Goal: Task Accomplishment & Management: Manage account settings

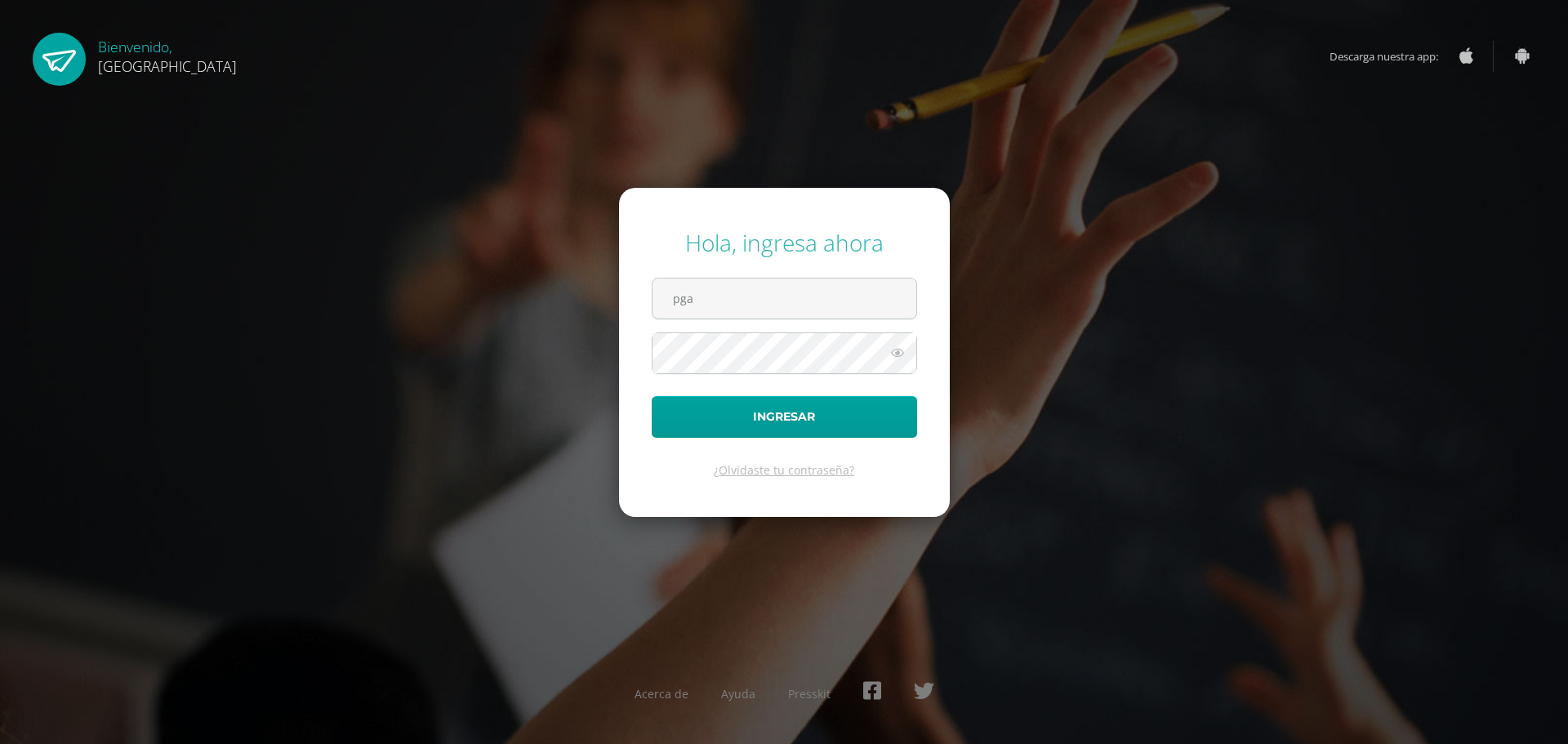
type input "[EMAIL_ADDRESS][DOMAIN_NAME]"
click at [898, 353] on icon at bounding box center [898, 352] width 21 height 19
click at [898, 353] on icon at bounding box center [897, 352] width 23 height 19
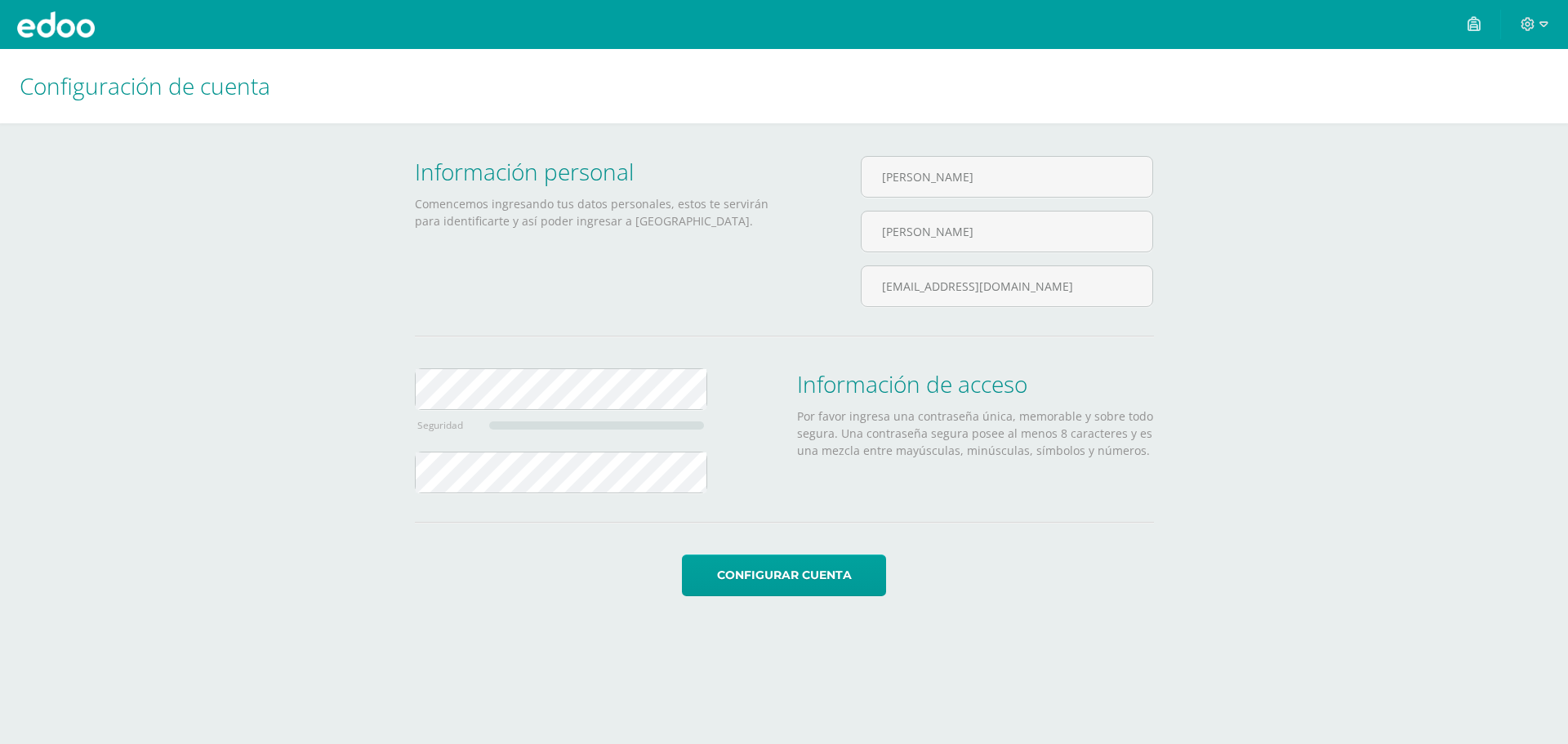
click at [957, 197] on div "Pablo Rodolfo García Villatoro" at bounding box center [1007, 211] width 292 height 110
click at [961, 165] on input "[PERSON_NAME]" at bounding box center [1006, 177] width 291 height 40
click at [1021, 281] on input "[EMAIL_ADDRESS][DOMAIN_NAME]" at bounding box center [1006, 287] width 291 height 40
click at [189, 371] on div "Configuración de cuenta Información personal Comencemos ingresando tus datos pe…" at bounding box center [784, 339] width 1568 height 580
click at [682, 554] on button "Configurar cuenta" at bounding box center [784, 575] width 204 height 41
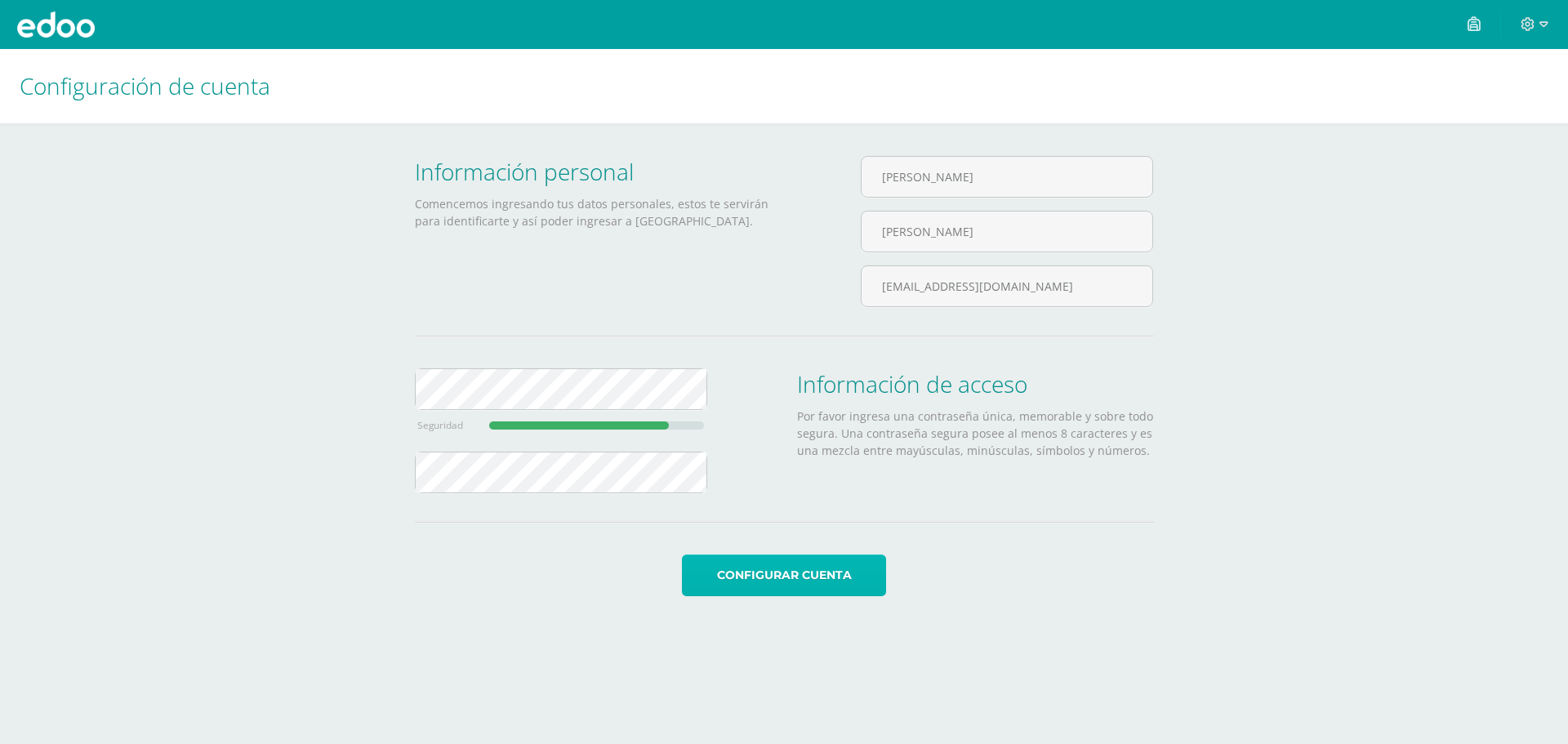
click at [788, 570] on button "Configurar cuenta" at bounding box center [784, 575] width 204 height 41
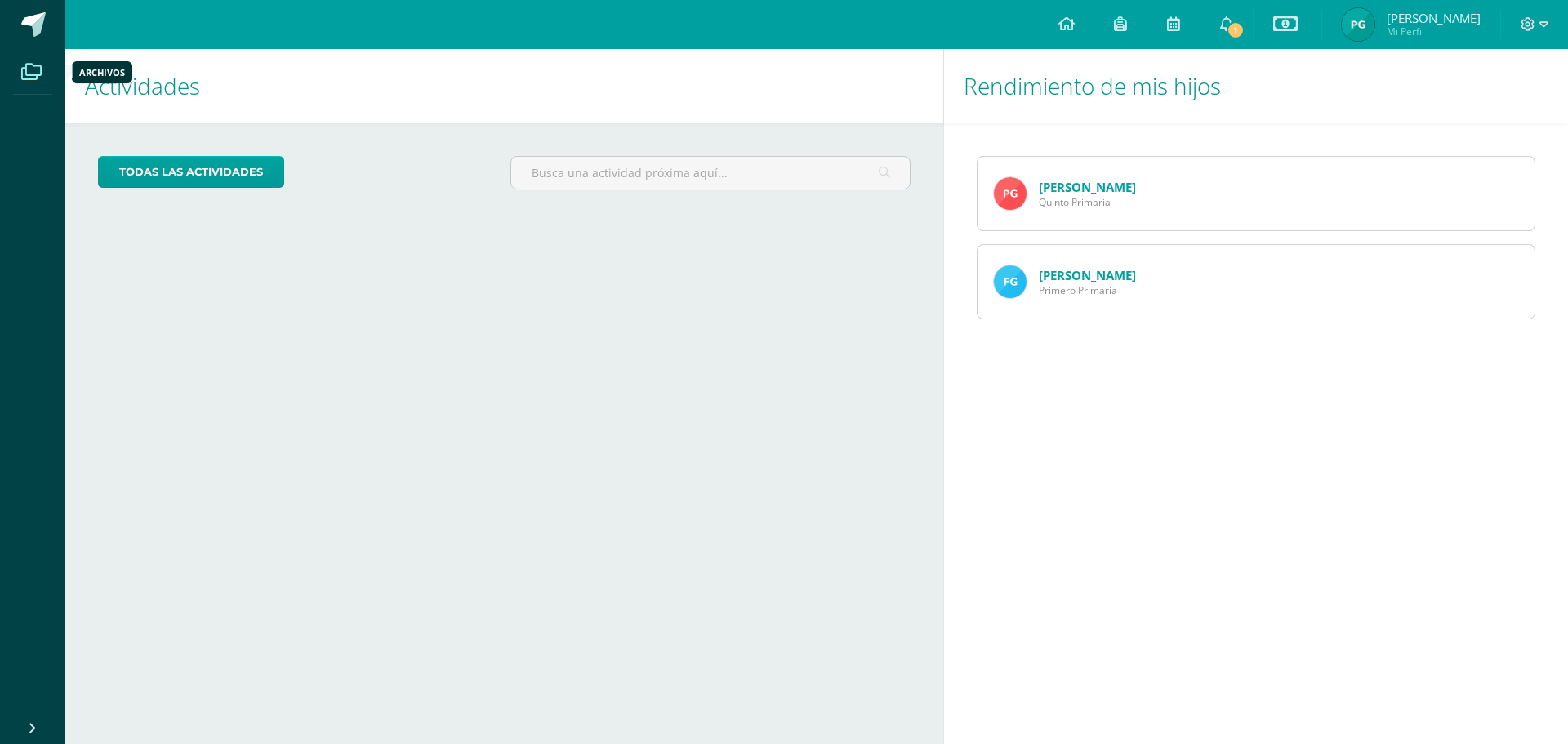
click at [30, 79] on icon at bounding box center [31, 71] width 20 height 16
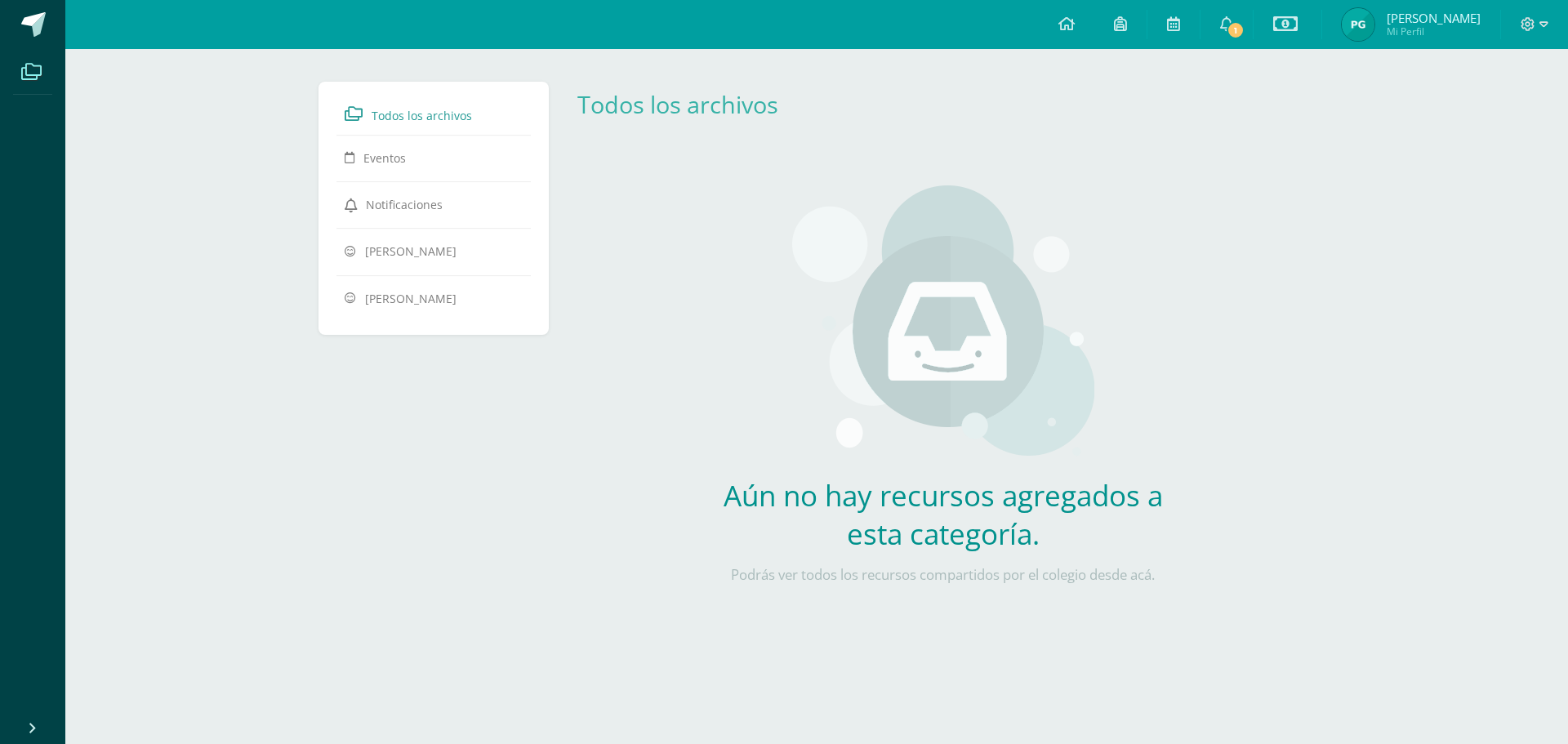
click at [372, 172] on li "Eventos" at bounding box center [433, 159] width 178 height 32
click at [367, 161] on span "Eventos" at bounding box center [385, 158] width 42 height 15
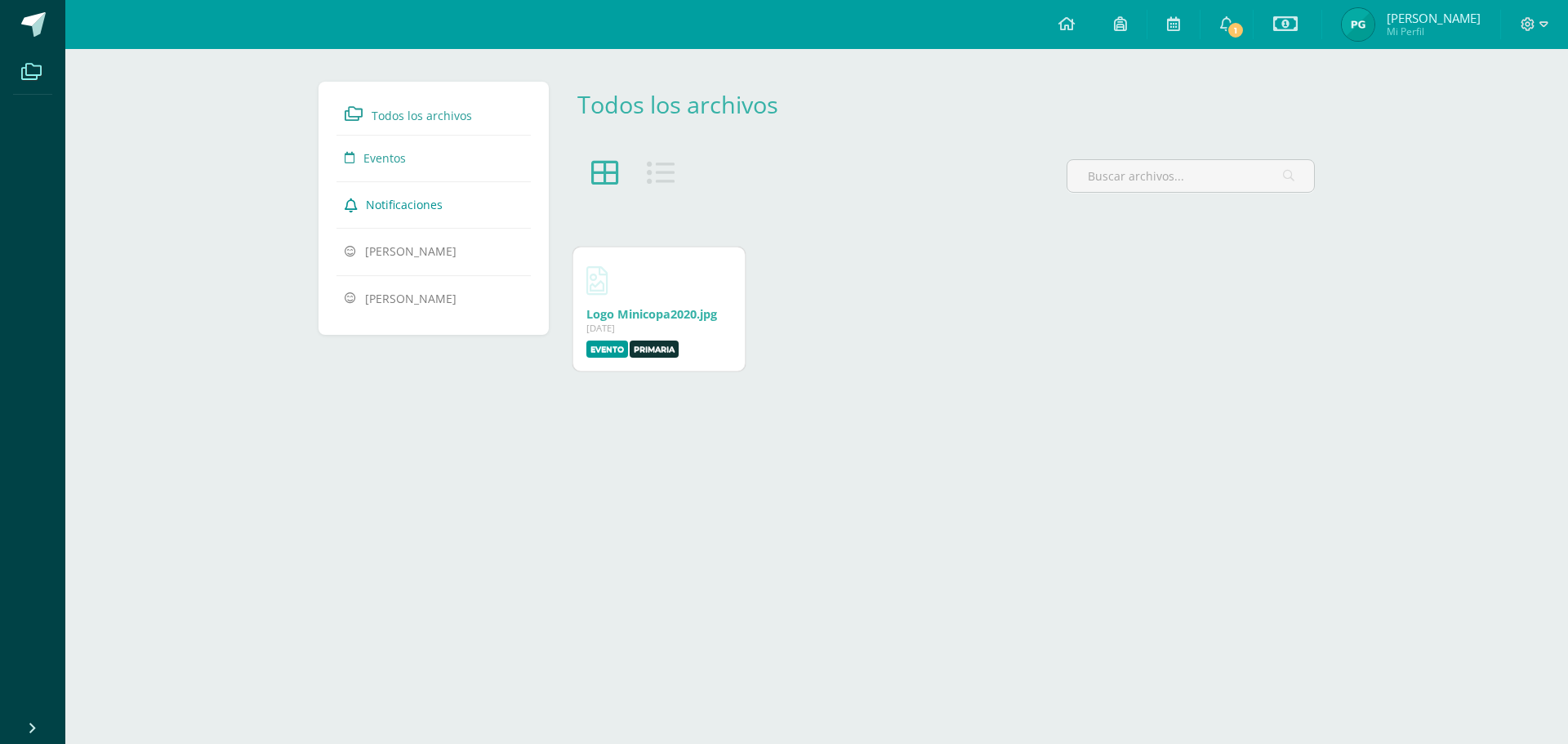
click at [386, 203] on span "Notificaciones" at bounding box center [404, 205] width 77 height 15
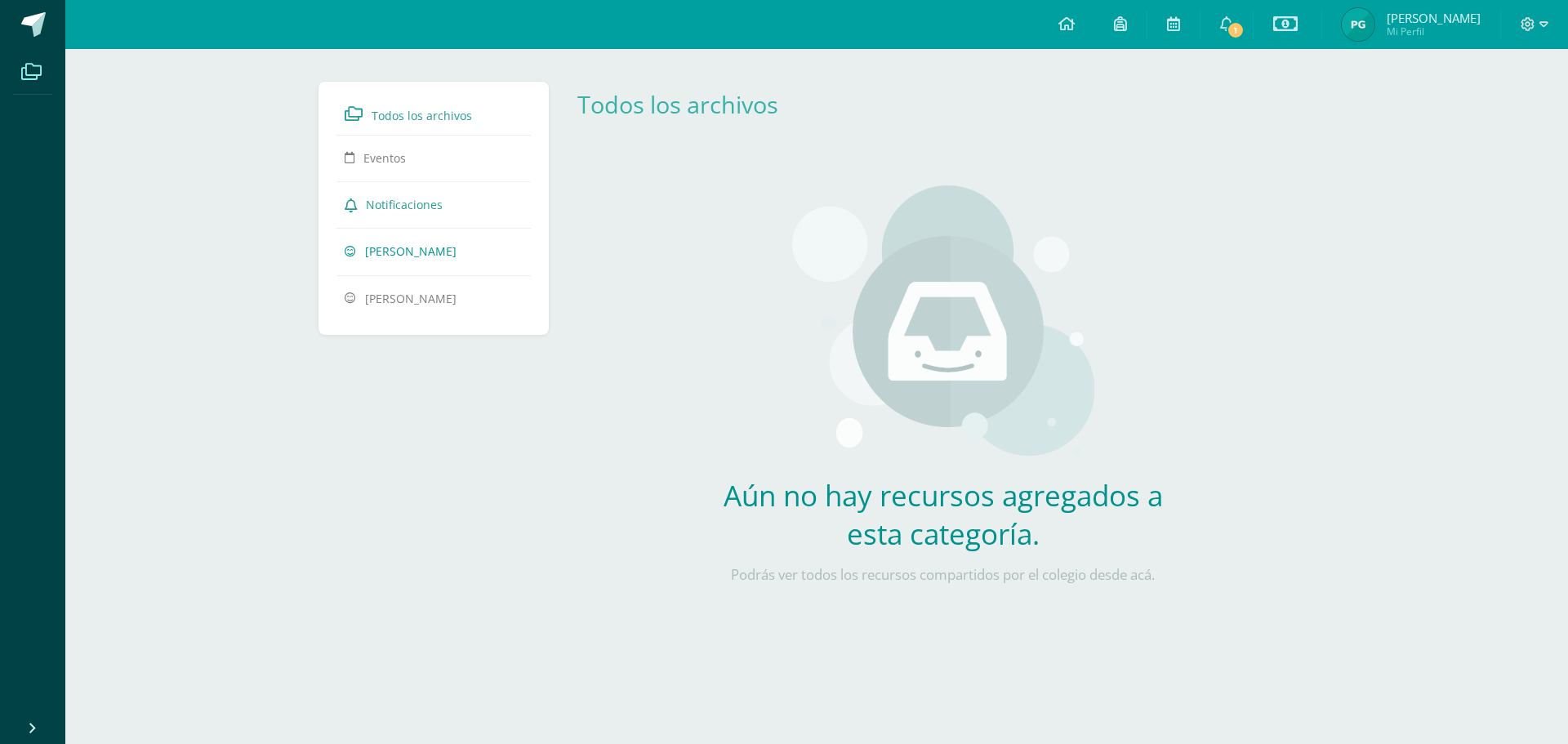
click at [390, 251] on span "[PERSON_NAME]" at bounding box center [410, 251] width 91 height 15
click at [373, 318] on div "Todos los archivos Eventos Notificaciones [PERSON_NAME] [PERSON_NAME]" at bounding box center [433, 208] width 230 height 253
click at [418, 299] on span "[PERSON_NAME]" at bounding box center [410, 297] width 91 height 15
click at [30, 29] on span at bounding box center [33, 24] width 24 height 24
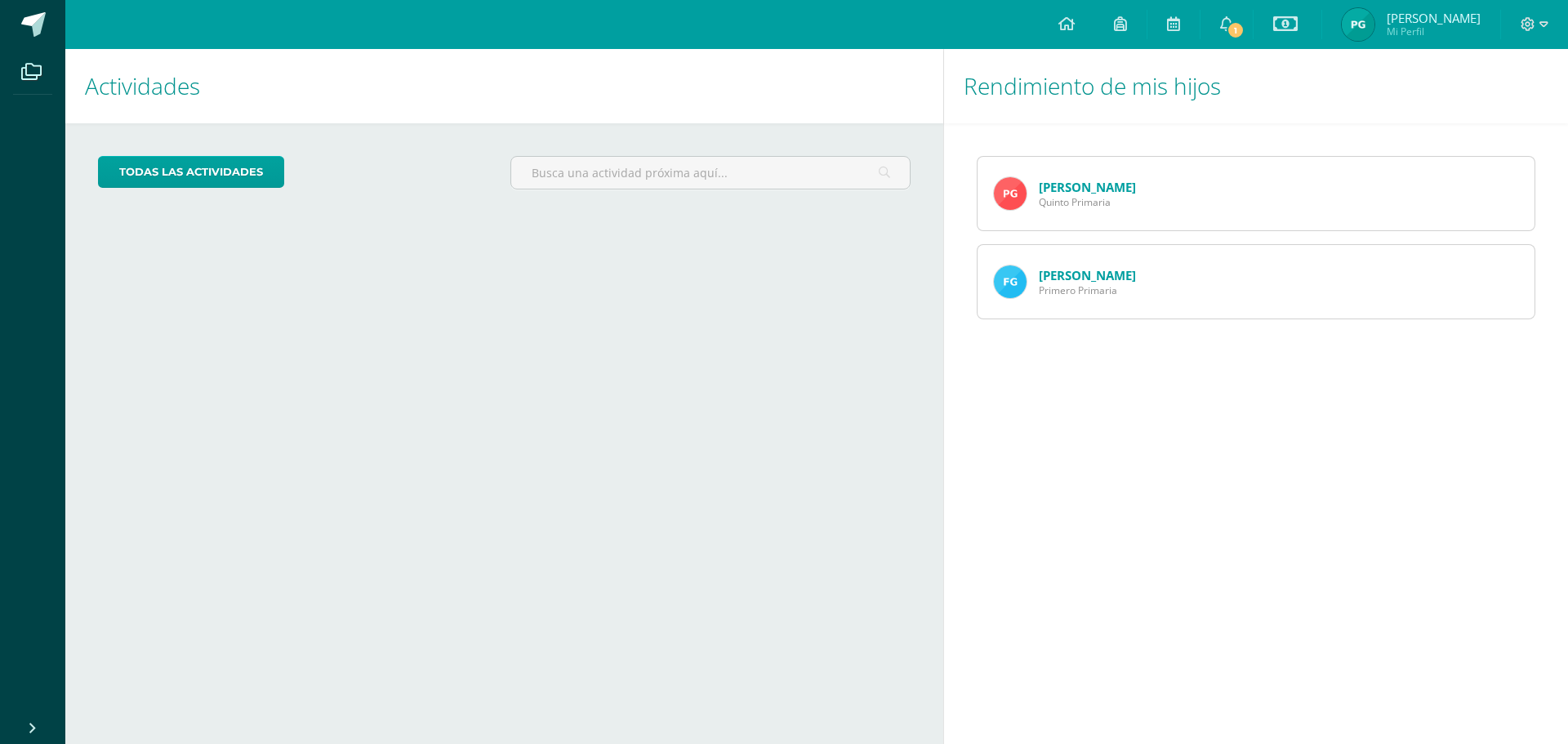
click at [1071, 191] on link "[PERSON_NAME]" at bounding box center [1087, 187] width 97 height 16
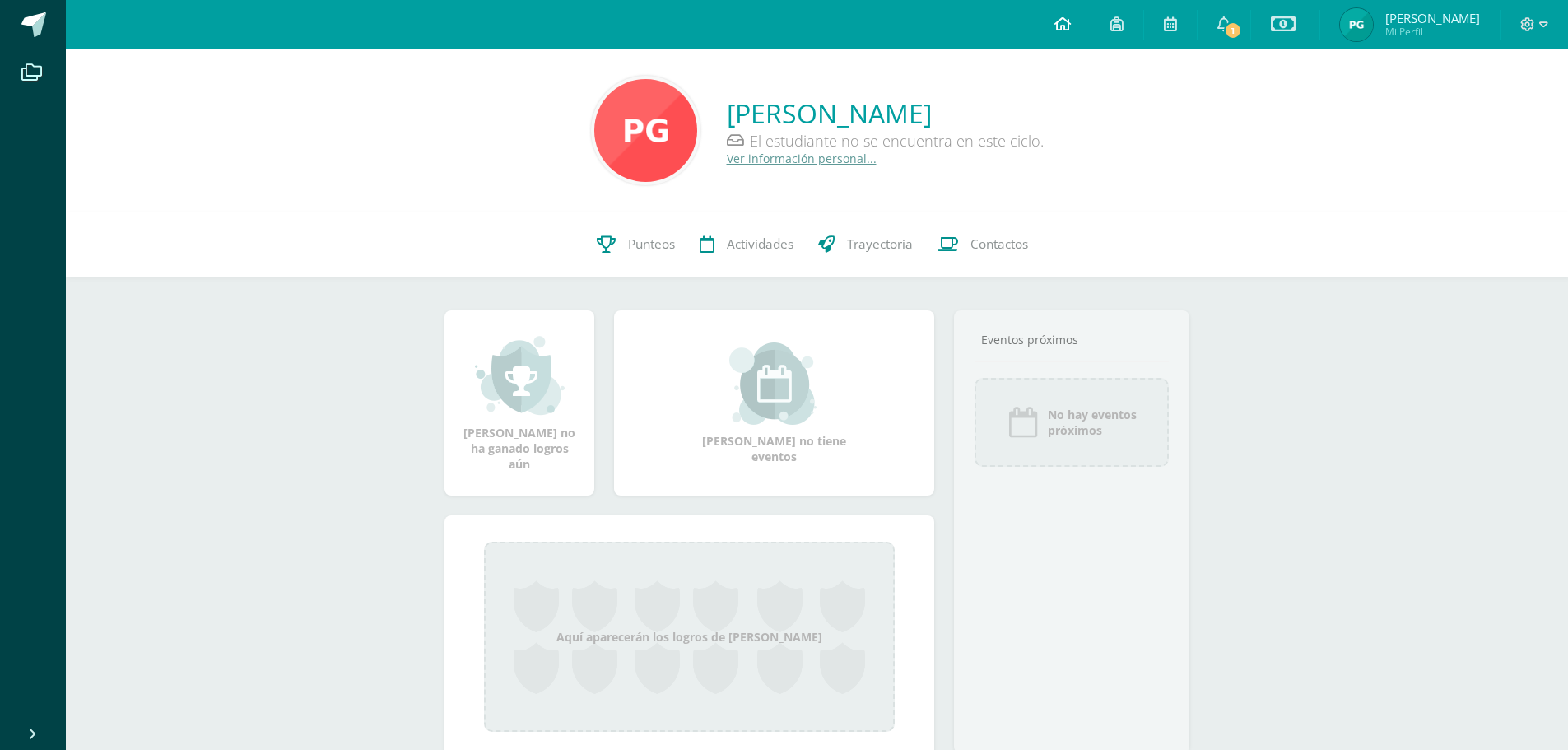
click at [1071, 24] on icon at bounding box center [1062, 23] width 16 height 15
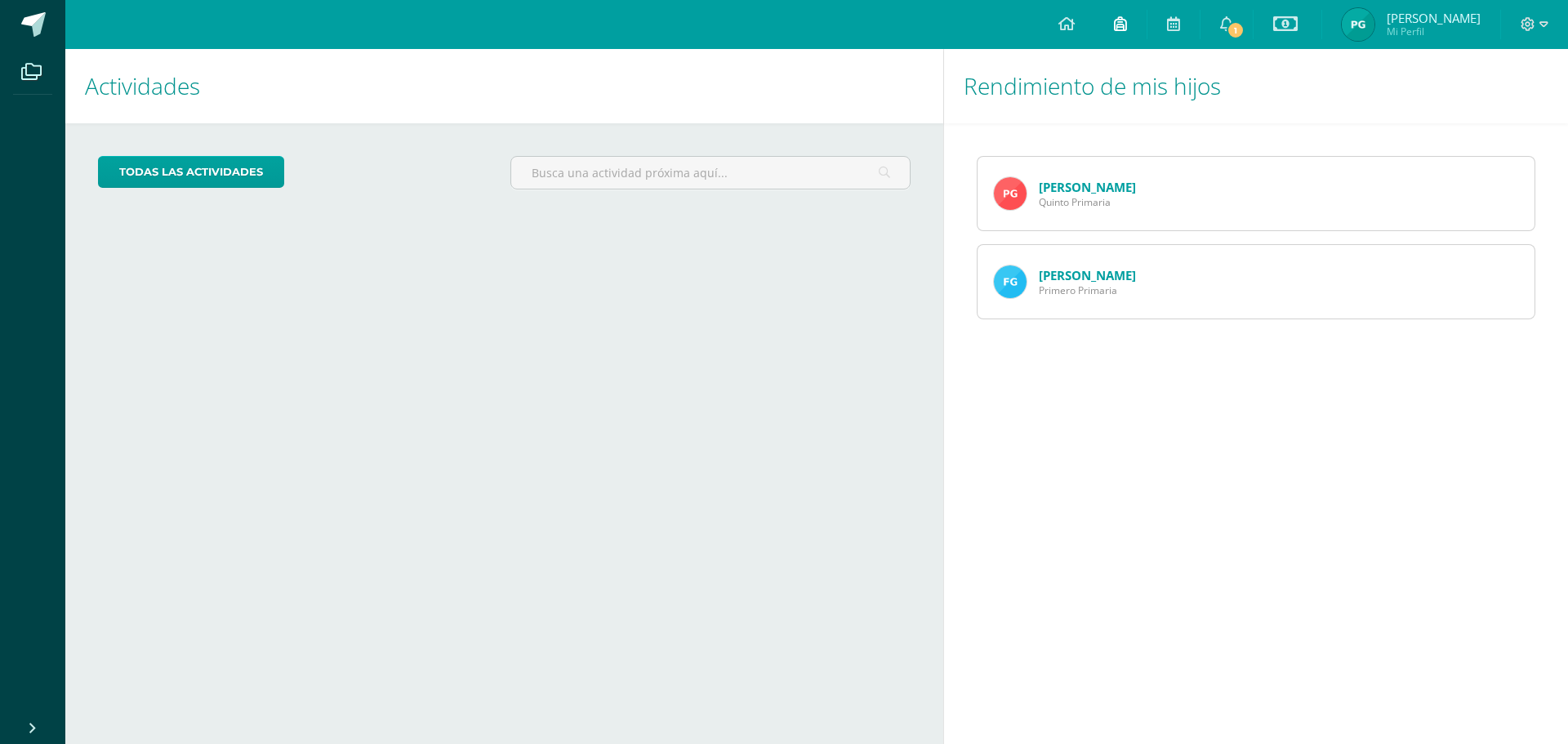
click at [1126, 21] on icon at bounding box center [1121, 23] width 13 height 14
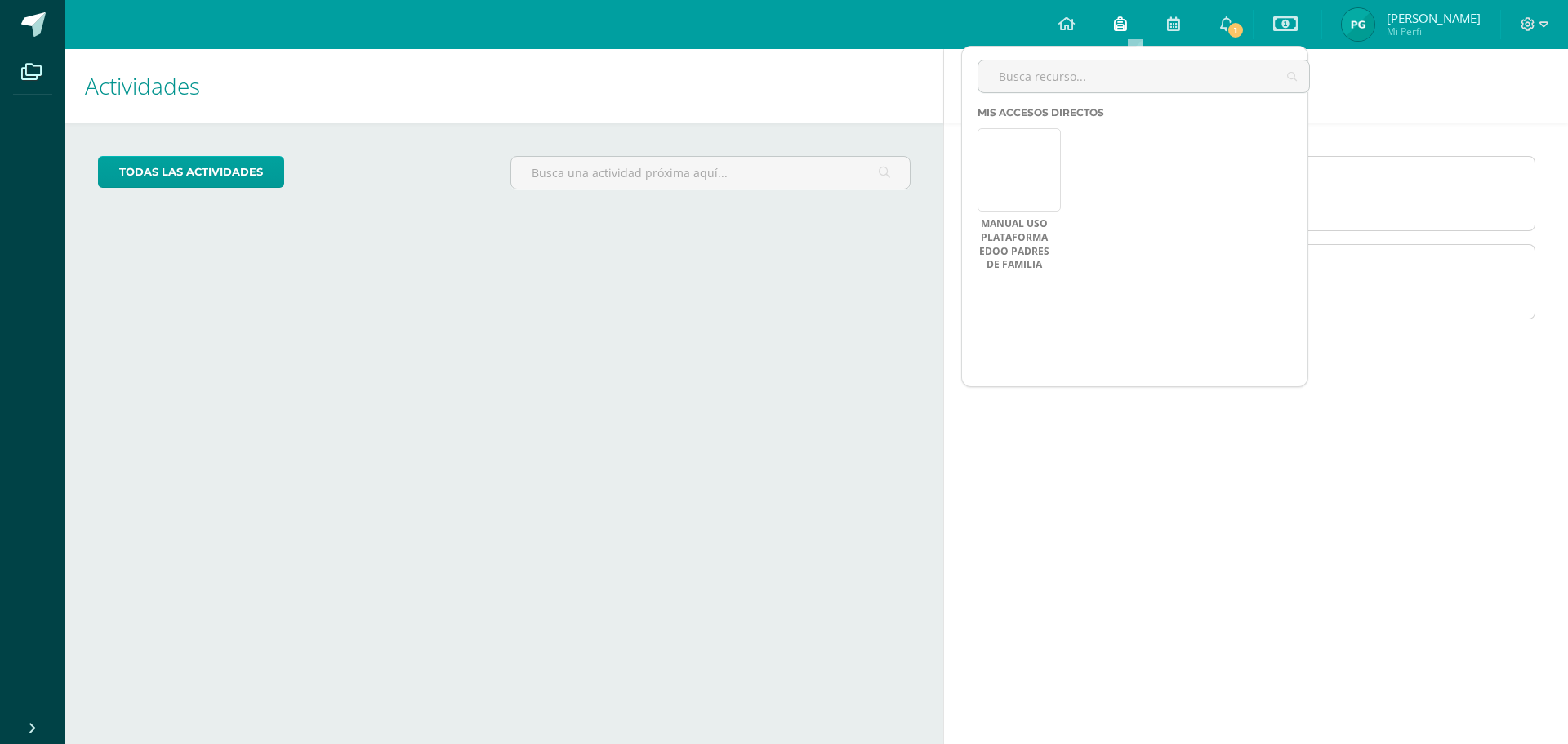
click at [1126, 21] on icon at bounding box center [1121, 23] width 13 height 14
click at [1179, 19] on icon at bounding box center [1174, 23] width 13 height 14
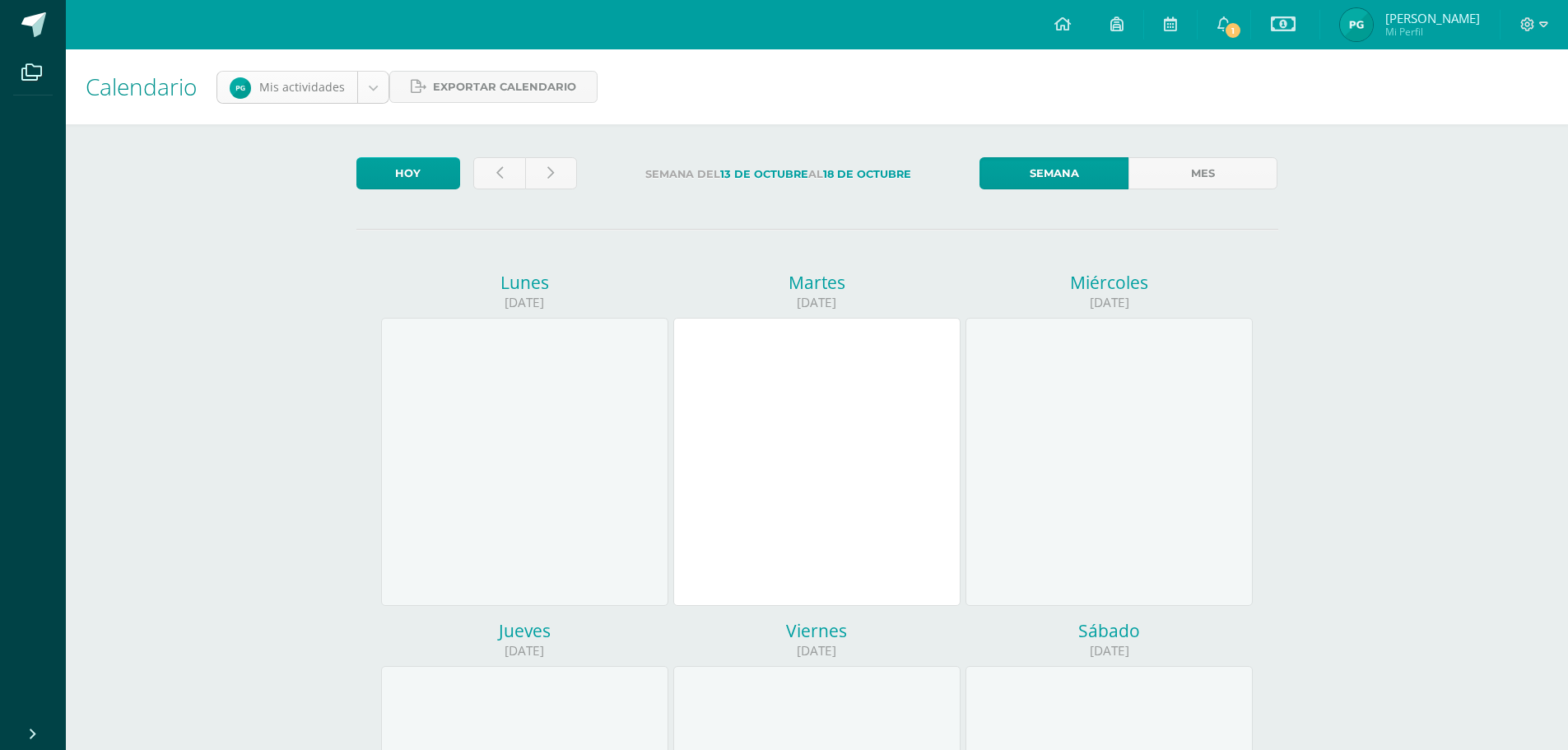
click at [364, 90] on body "Archivos Cerrar panel Configuración Cerrar sesión [PERSON_NAME] Mi Perfil Estad…" at bounding box center [784, 687] width 1568 height 1374
click at [364, 89] on body "Archivos Cerrar panel Configuración Cerrar sesión Pablo Rodolfo Mi Perfil Estad…" at bounding box center [784, 687] width 1568 height 1374
click at [436, 165] on link "Hoy" at bounding box center [407, 173] width 104 height 32
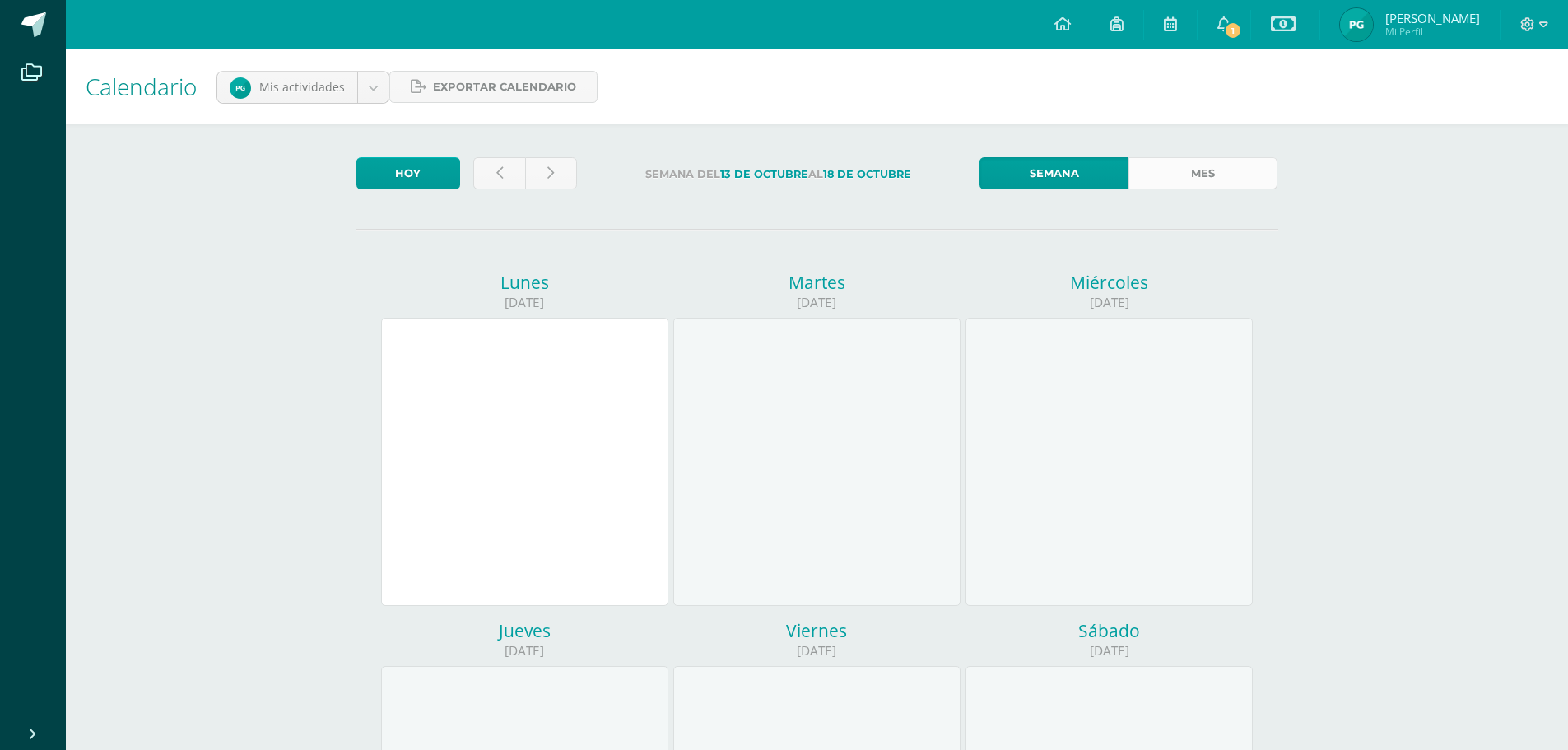
click at [1237, 177] on link "Mes" at bounding box center [1203, 173] width 149 height 32
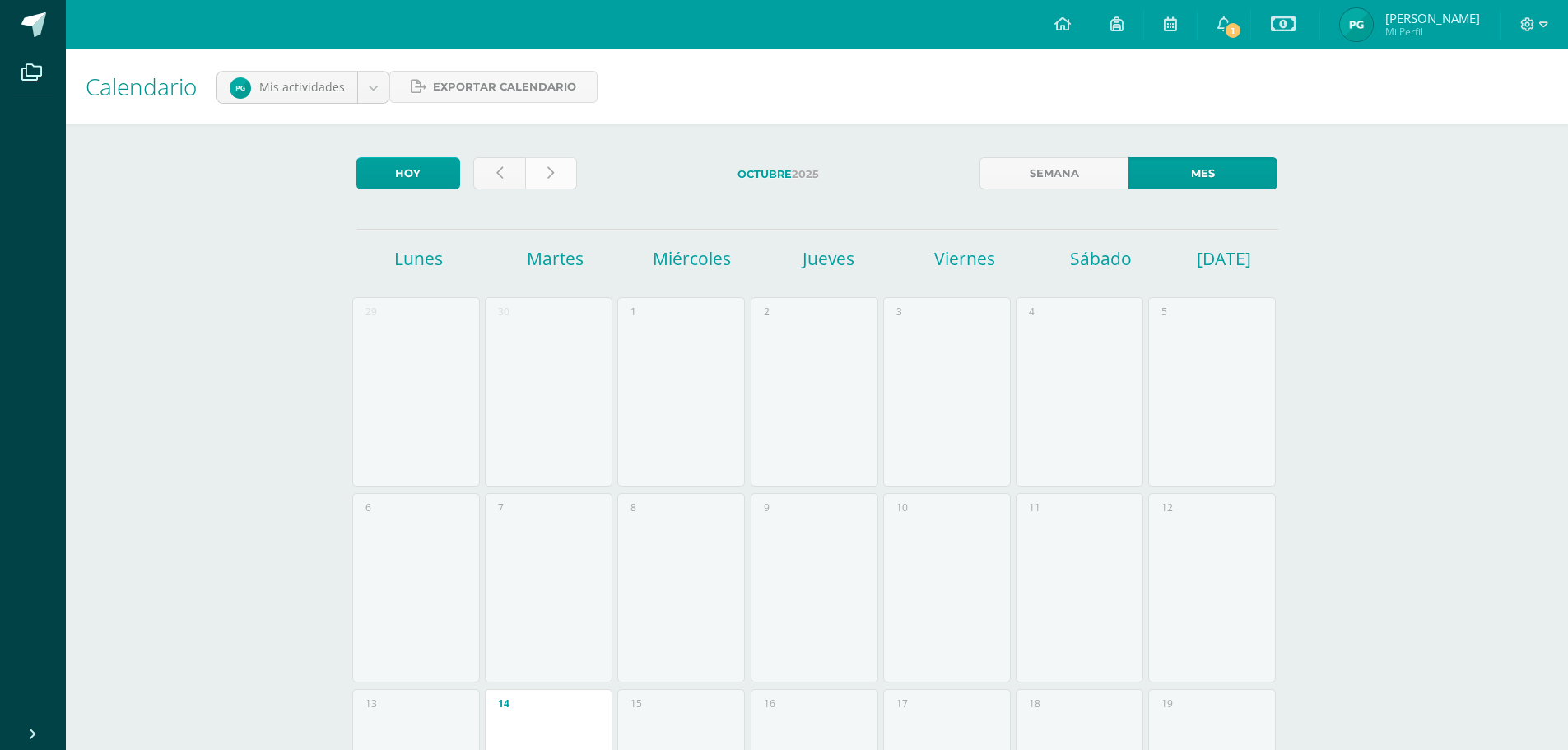
click at [558, 173] on link at bounding box center [550, 173] width 51 height 32
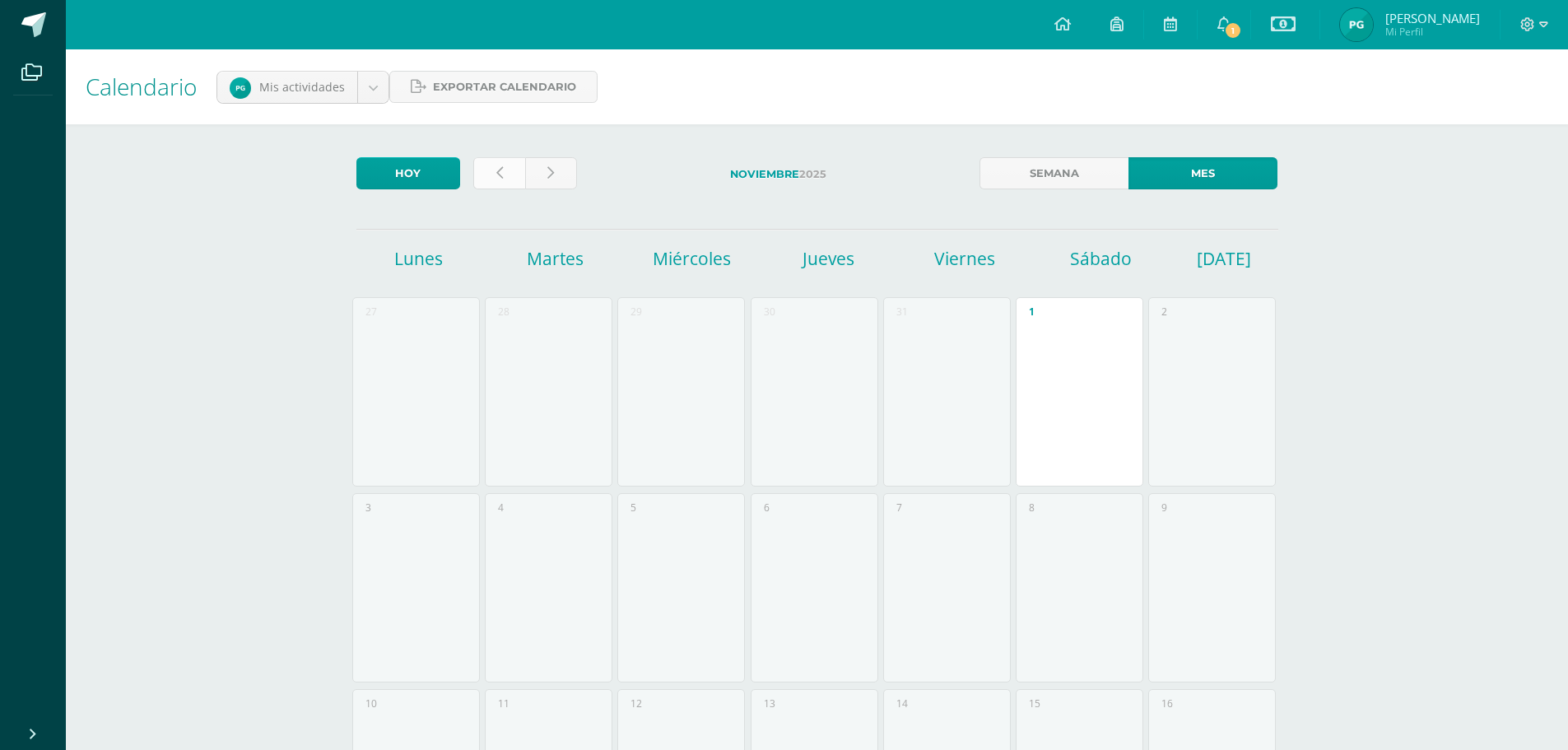
click at [499, 173] on icon at bounding box center [499, 173] width 7 height 14
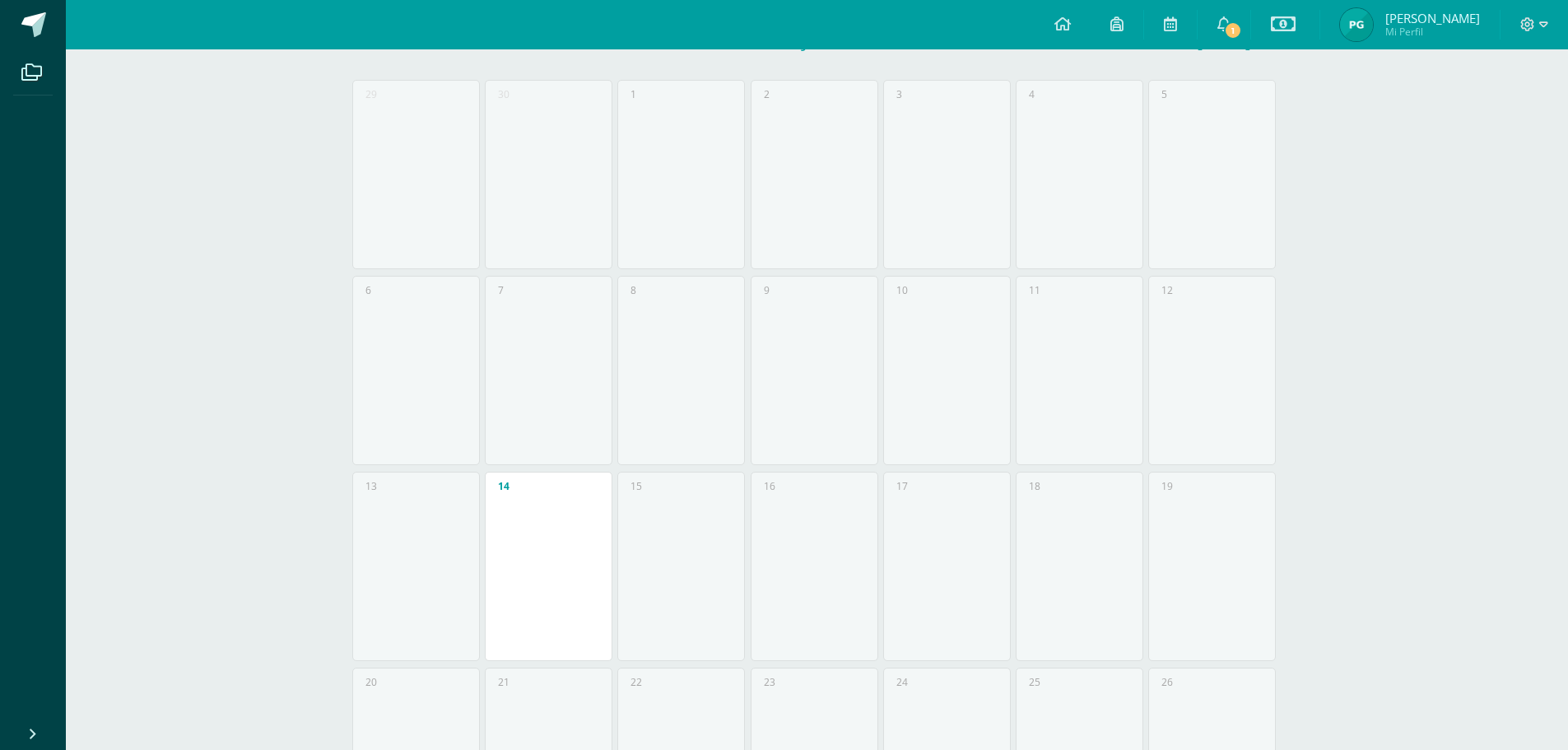
scroll to position [66, 0]
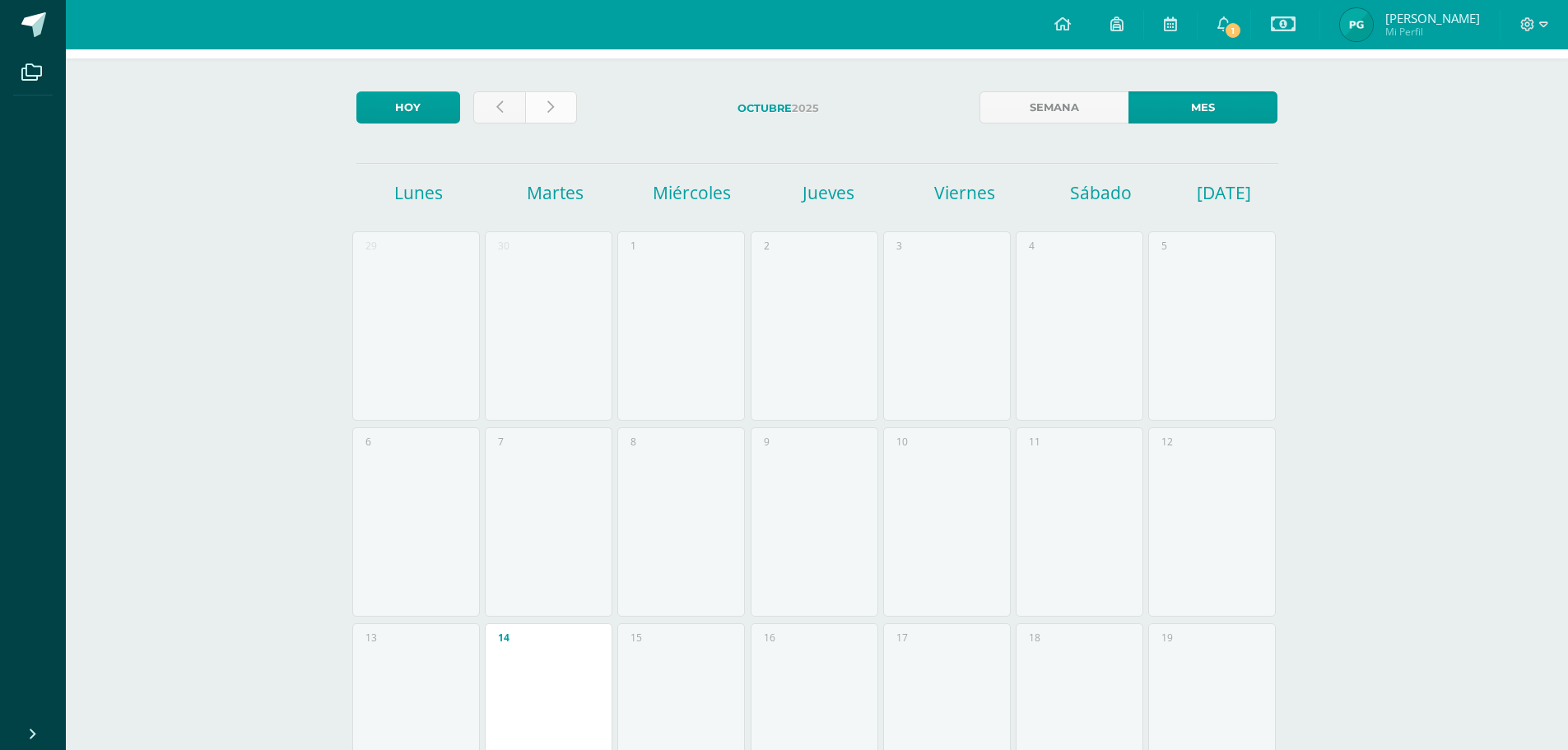
click at [553, 101] on icon at bounding box center [550, 108] width 7 height 14
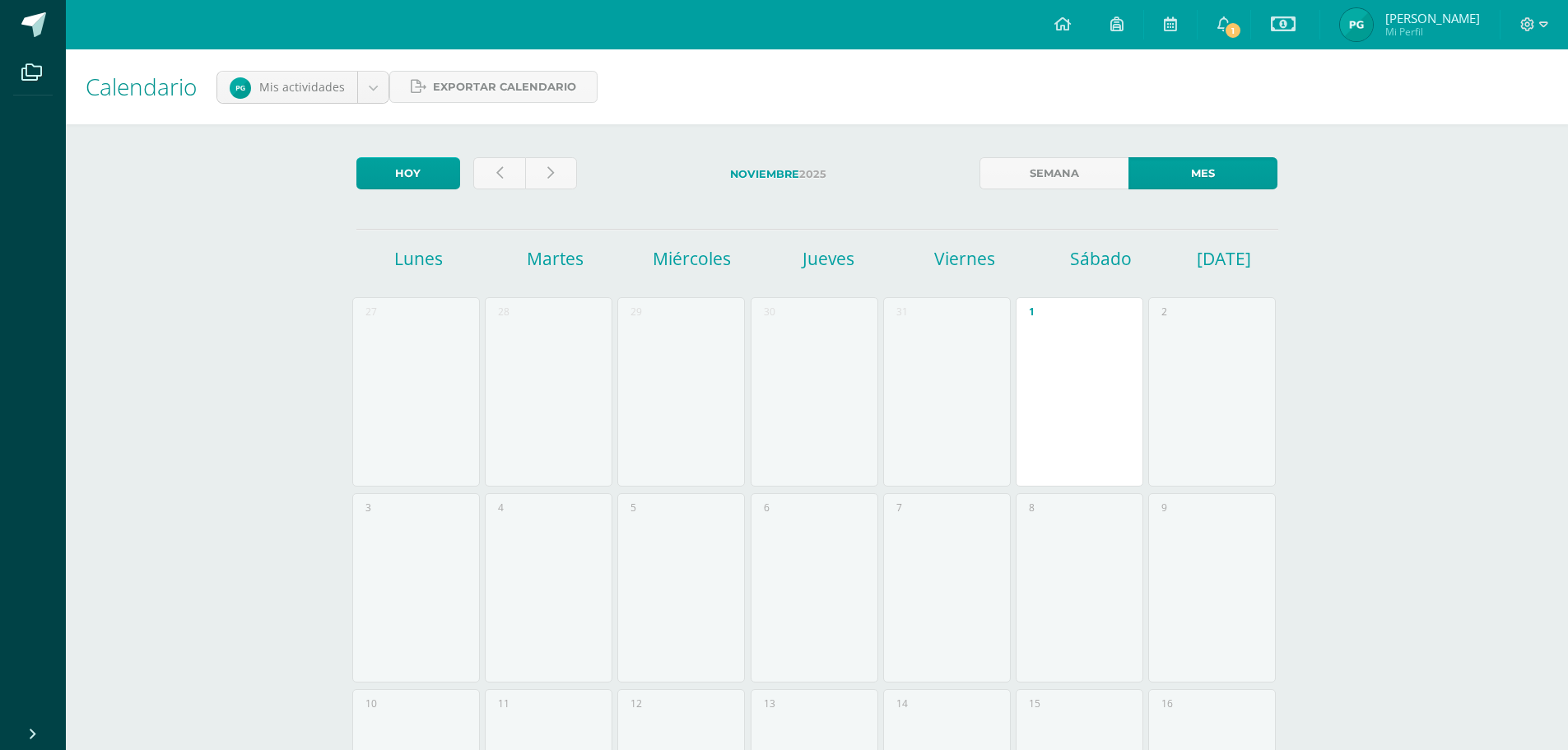
click at [553, 100] on span "Exportar calendario" at bounding box center [504, 86] width 144 height 30
click at [547, 172] on icon at bounding box center [550, 173] width 7 height 14
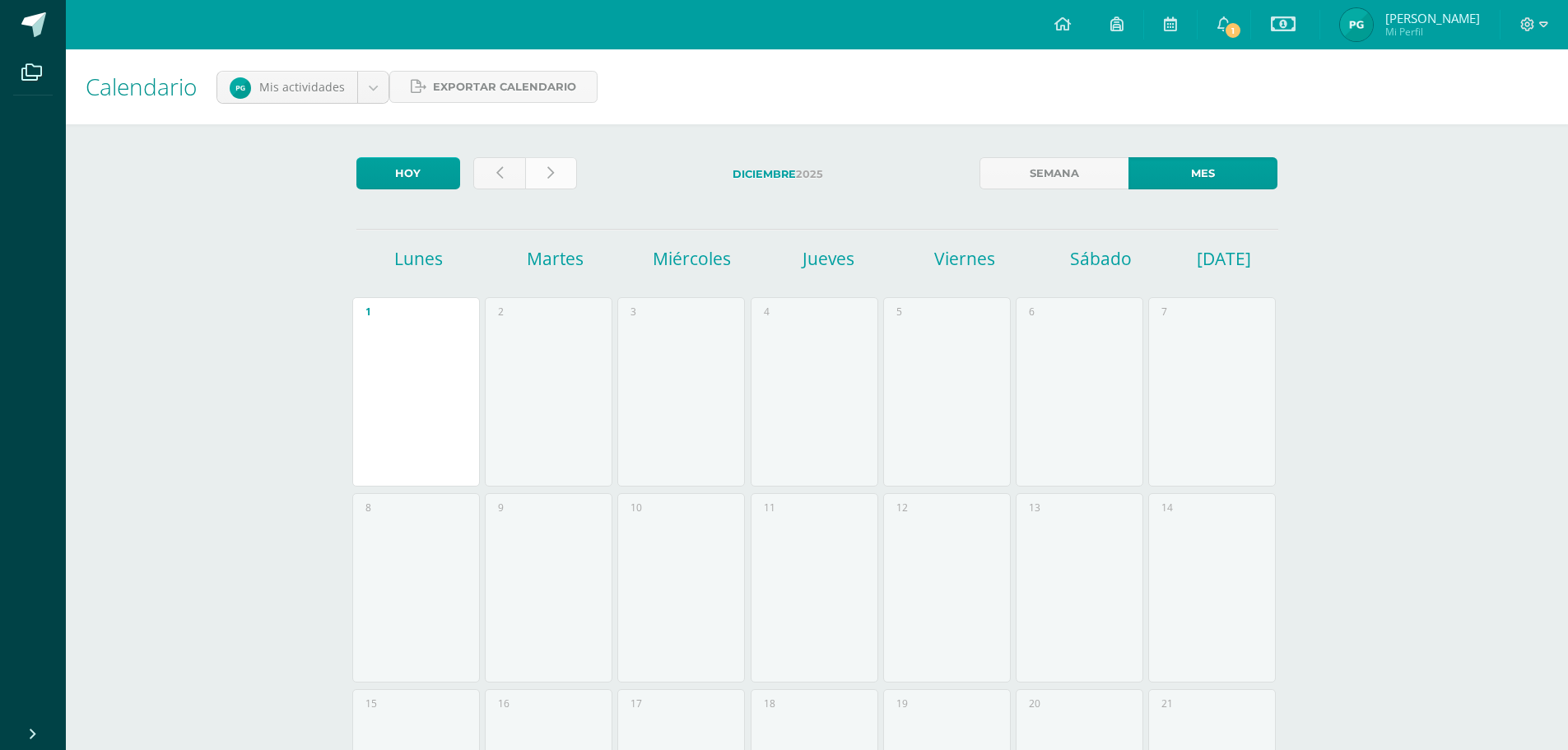
click at [538, 174] on link at bounding box center [550, 173] width 51 height 32
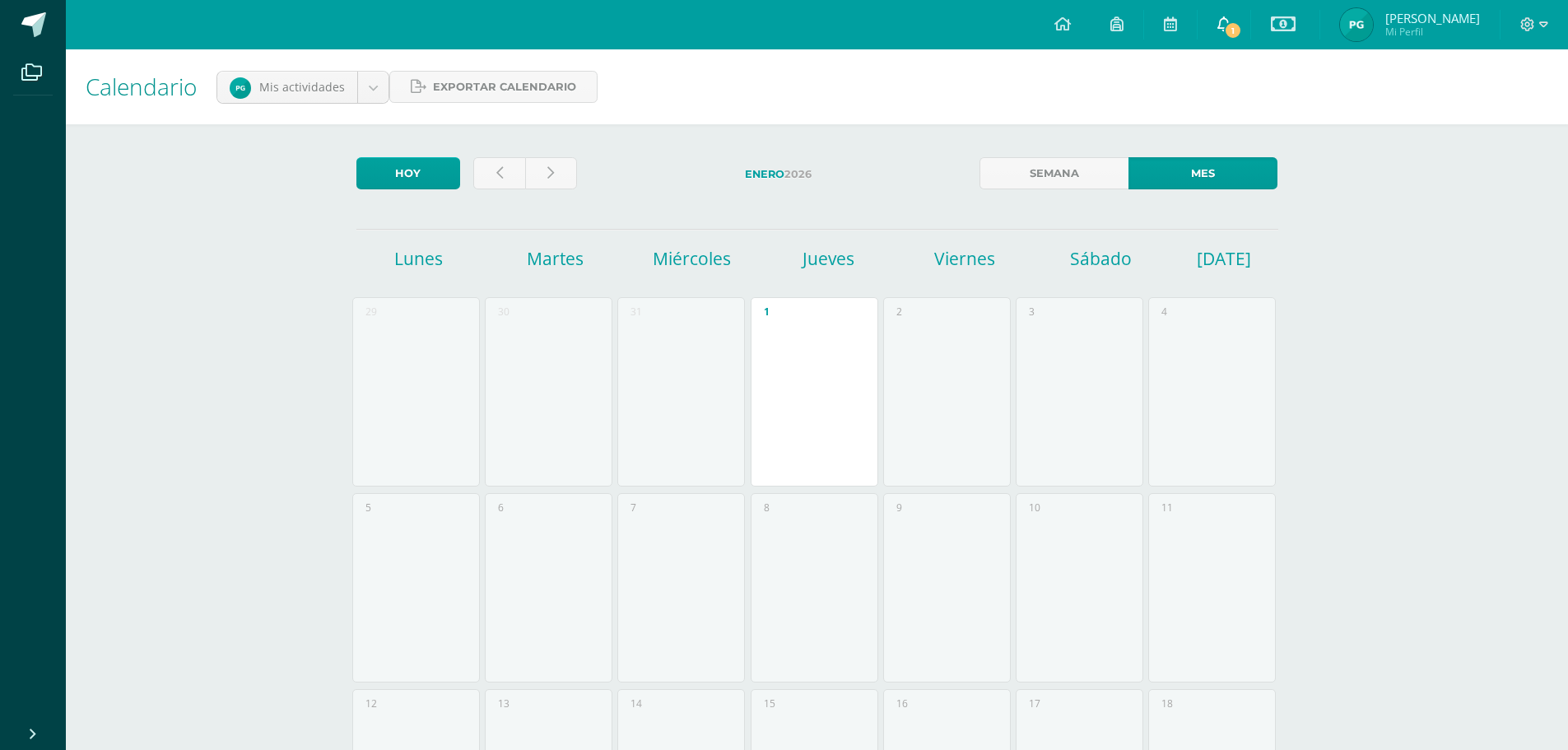
click at [1249, 19] on link "1" at bounding box center [1224, 24] width 52 height 49
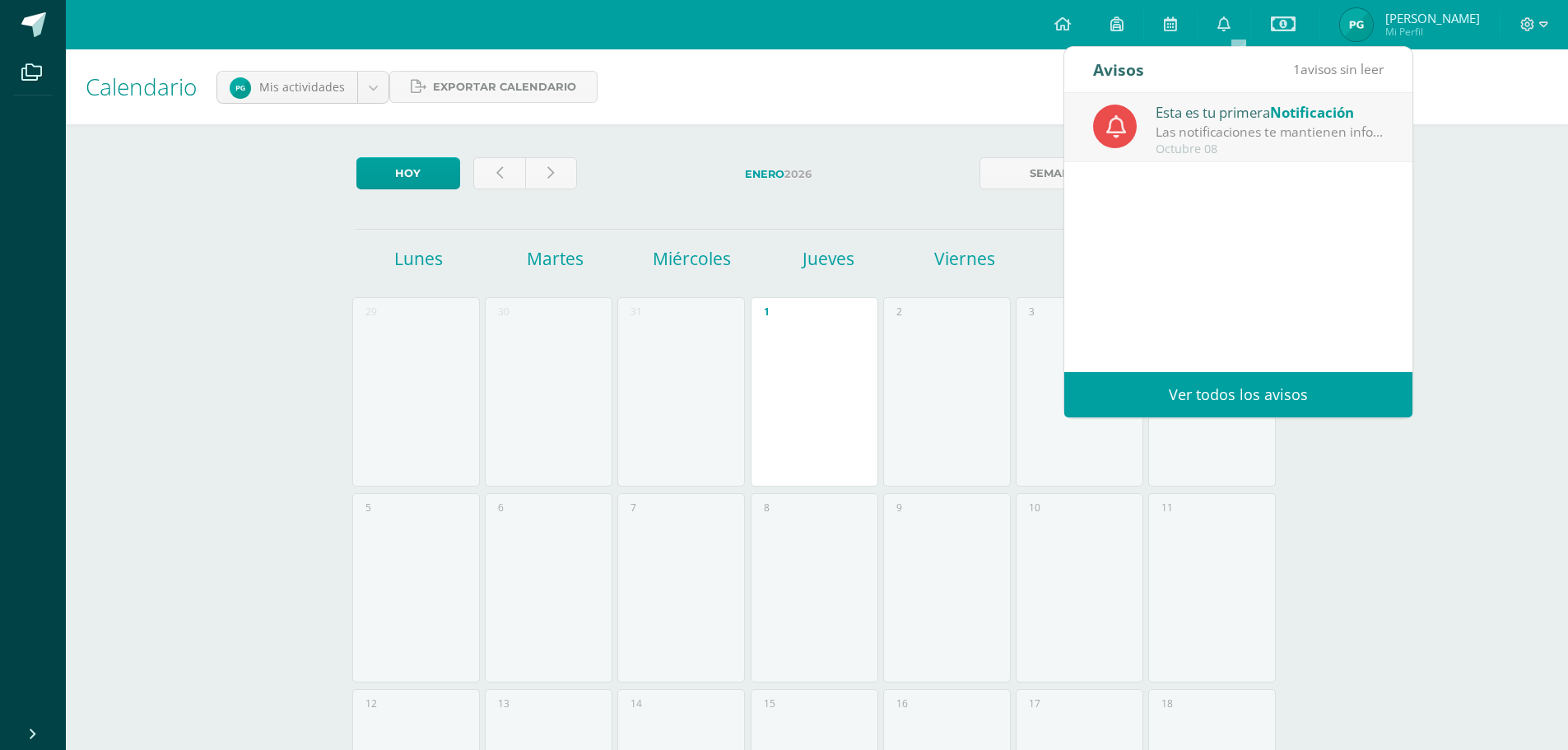
click at [1305, 133] on div "Las notificaciones te mantienen informado todo el tiempo ¡para que nunca te pie…" at bounding box center [1270, 132] width 229 height 19
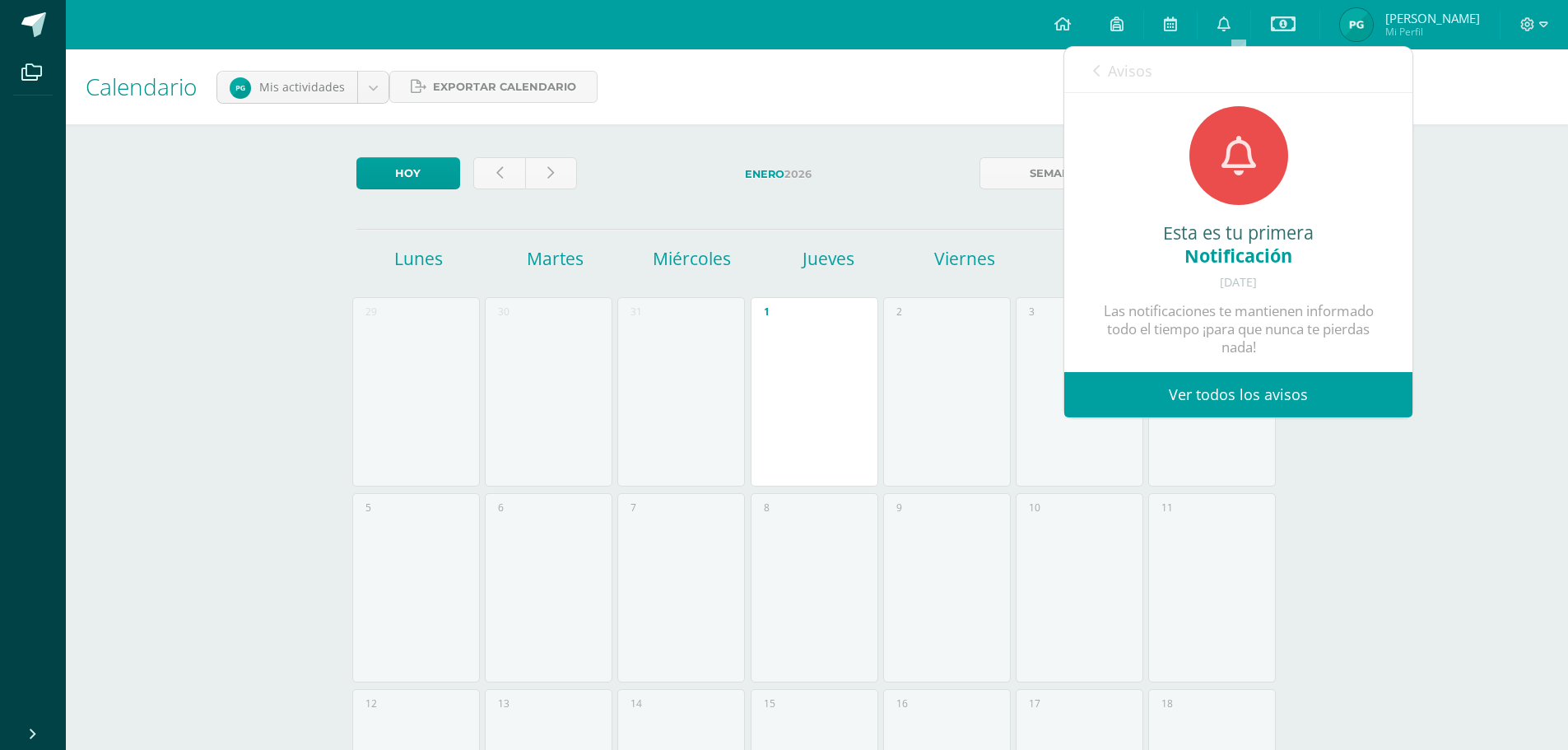
scroll to position [21, 0]
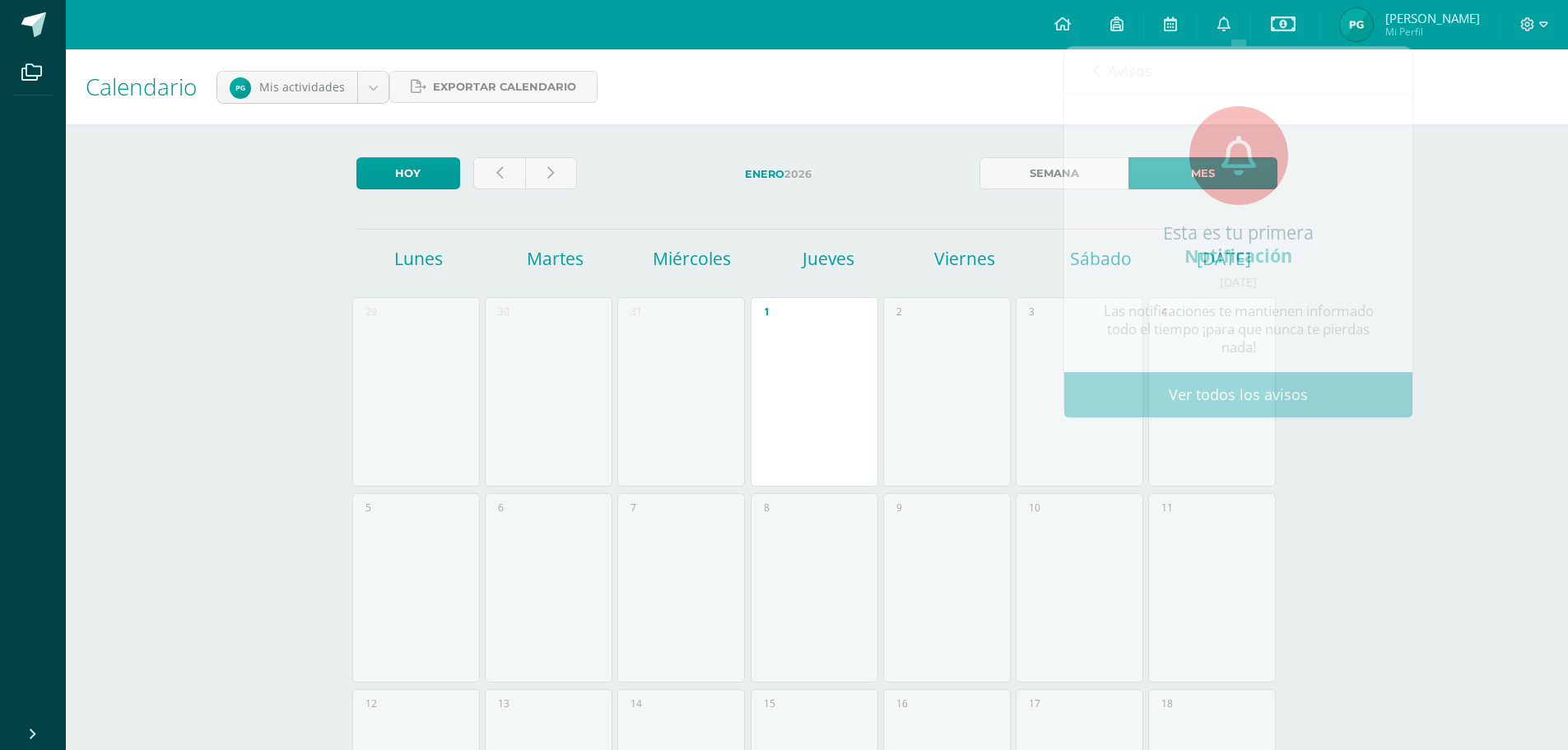
click at [1505, 242] on div "Calendario Mis actividades Mis actividades Exportar calendario Mis actividades …" at bounding box center [816, 679] width 1502 height 1260
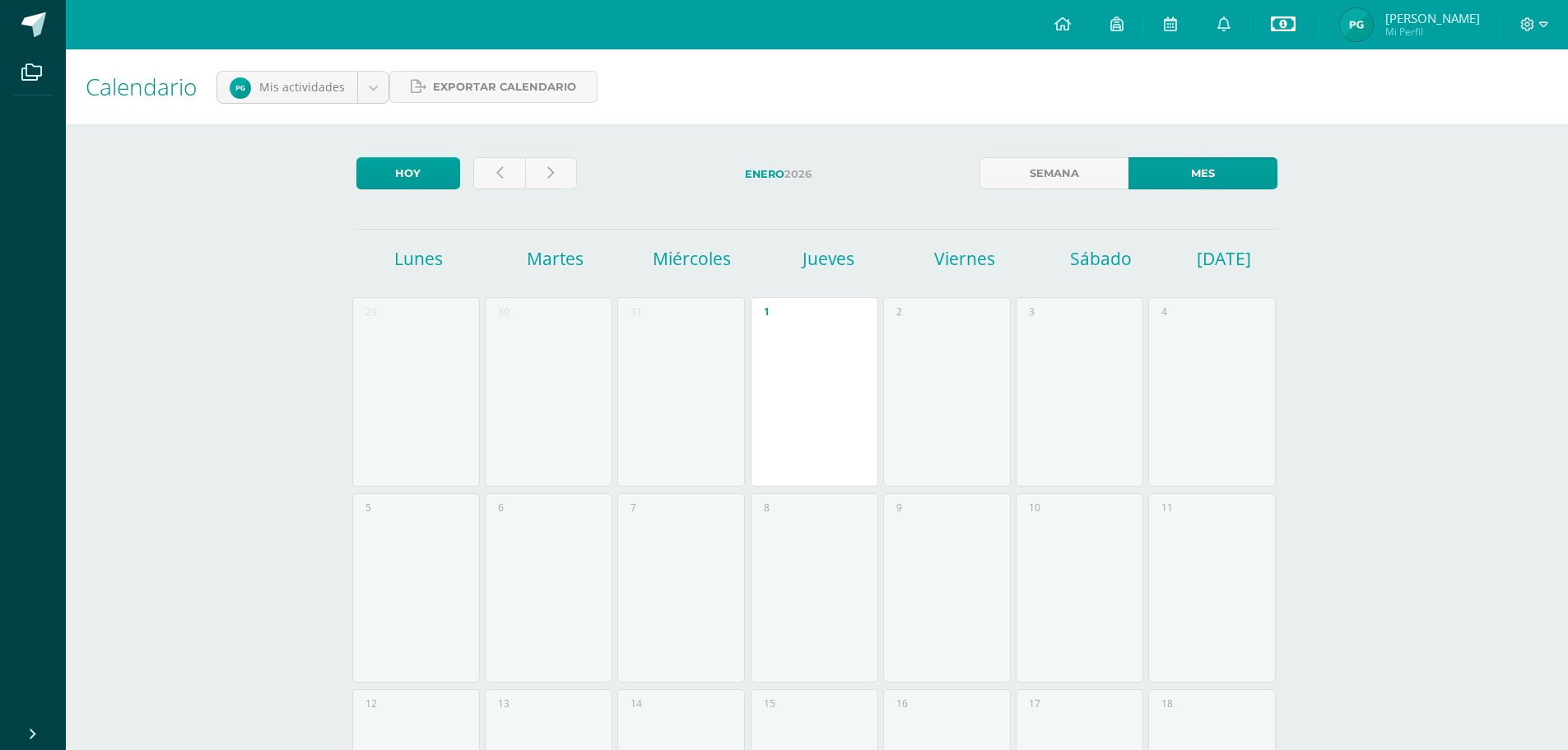
click at [1296, 29] on icon at bounding box center [1282, 23] width 24 height 19
click at [1297, 138] on link "Estado de cuenta Histórico" at bounding box center [1296, 133] width 181 height 40
click at [1539, 21] on icon at bounding box center [1543, 24] width 9 height 15
click at [1517, 84] on span "Configuración" at bounding box center [1493, 88] width 77 height 16
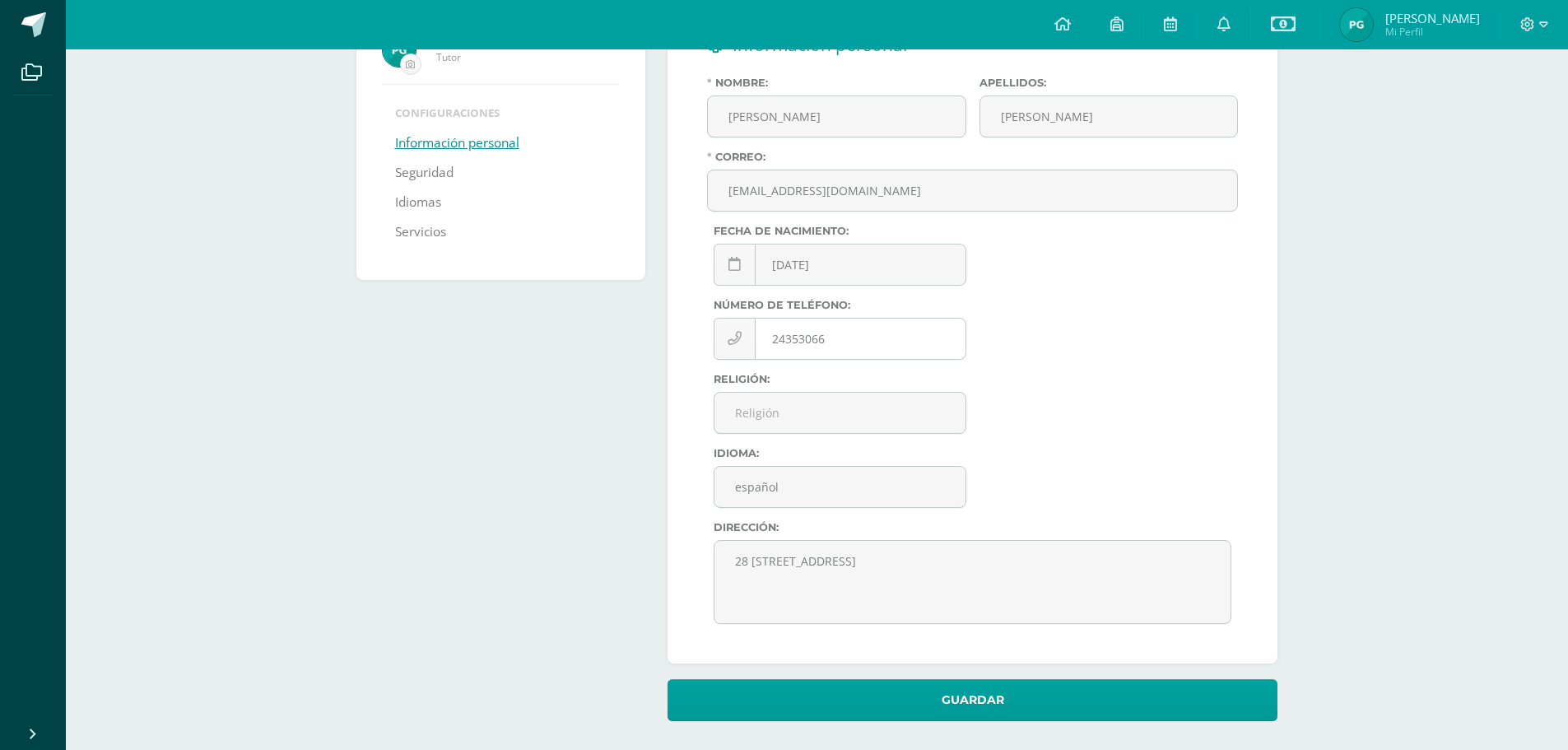
scroll to position [160, 0]
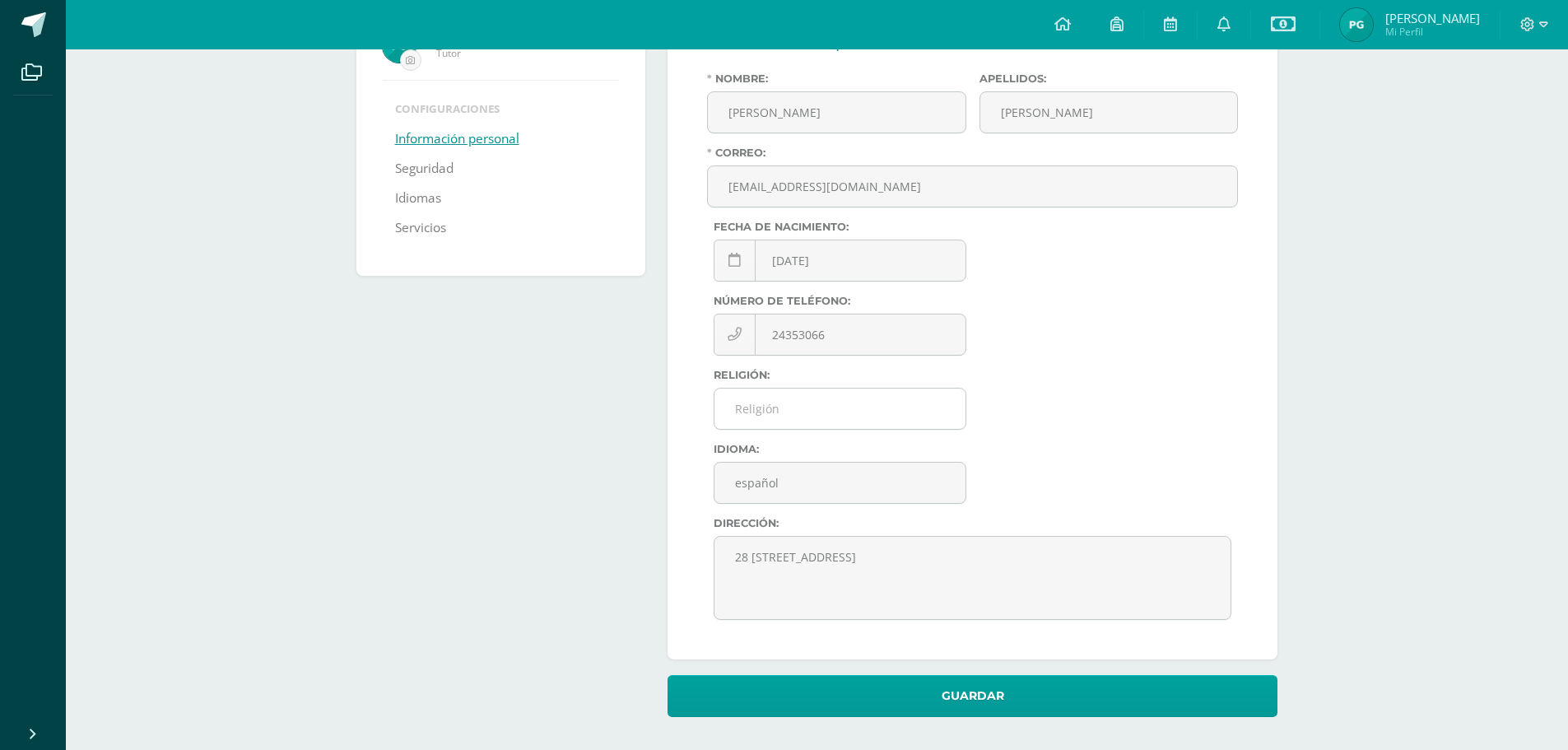
click at [797, 406] on input "Religión:" at bounding box center [840, 409] width 251 height 41
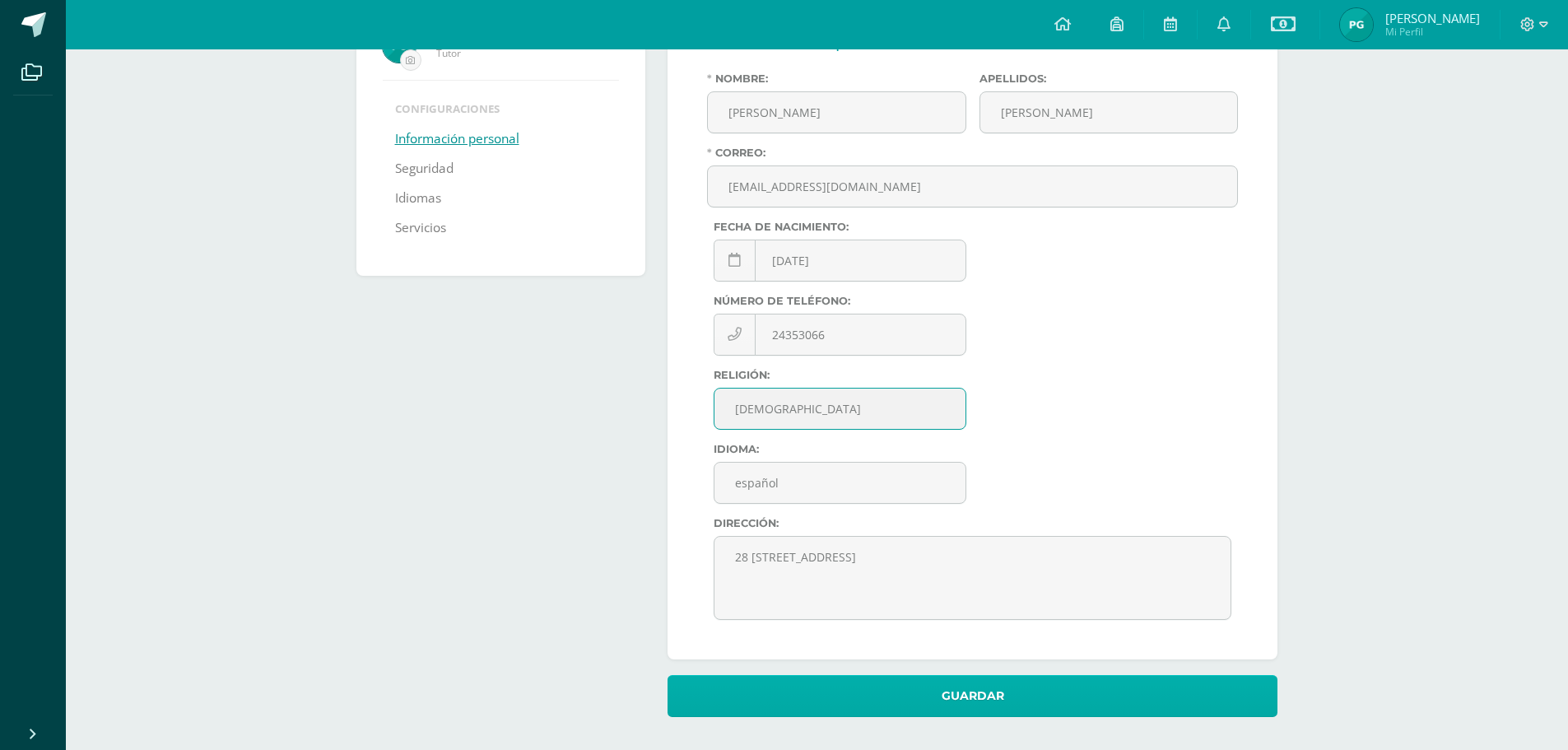
type input "[DEMOGRAPHIC_DATA]"
click at [971, 701] on button "Guardar" at bounding box center [972, 696] width 610 height 42
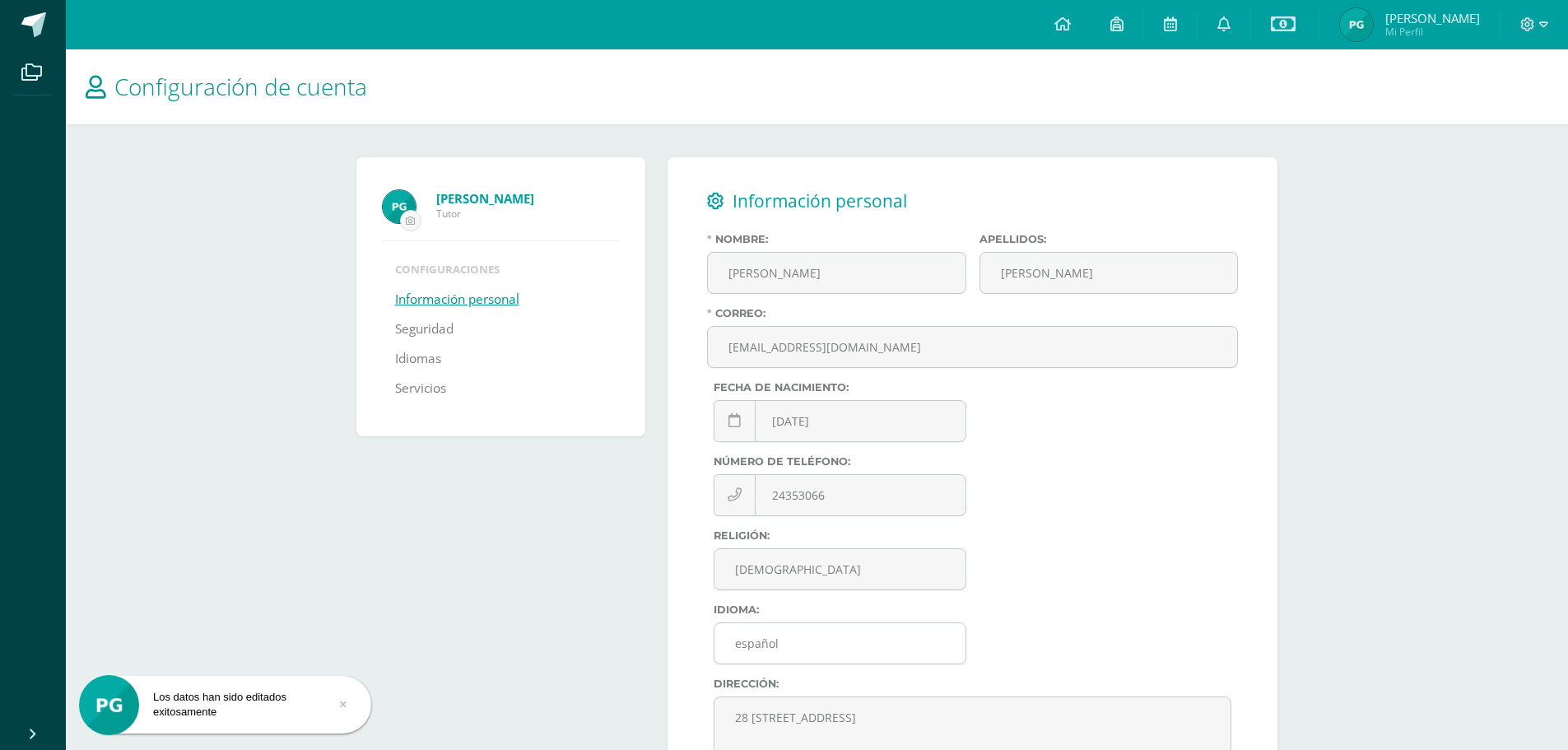
click at [742, 639] on input "español" at bounding box center [840, 643] width 251 height 41
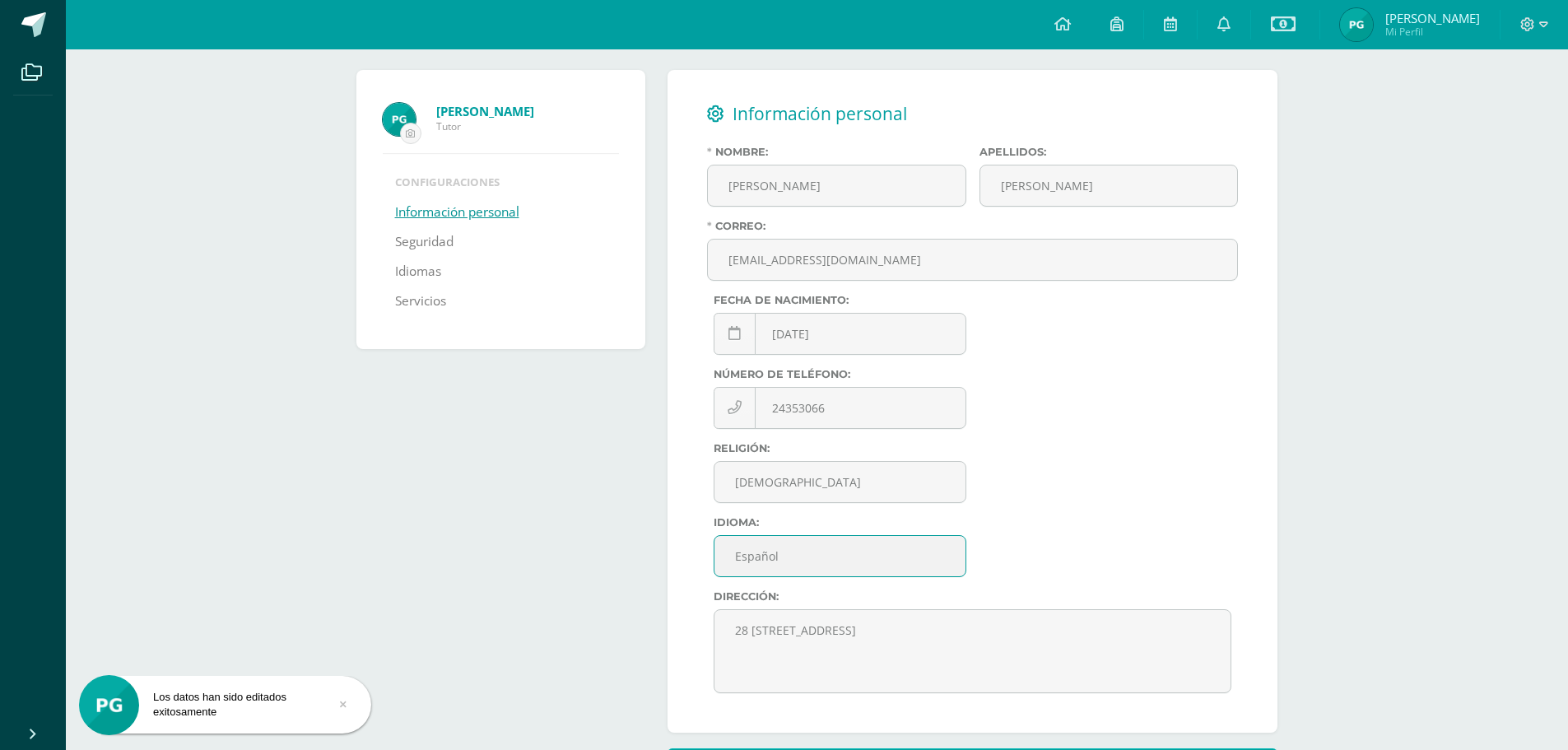
scroll to position [160, 0]
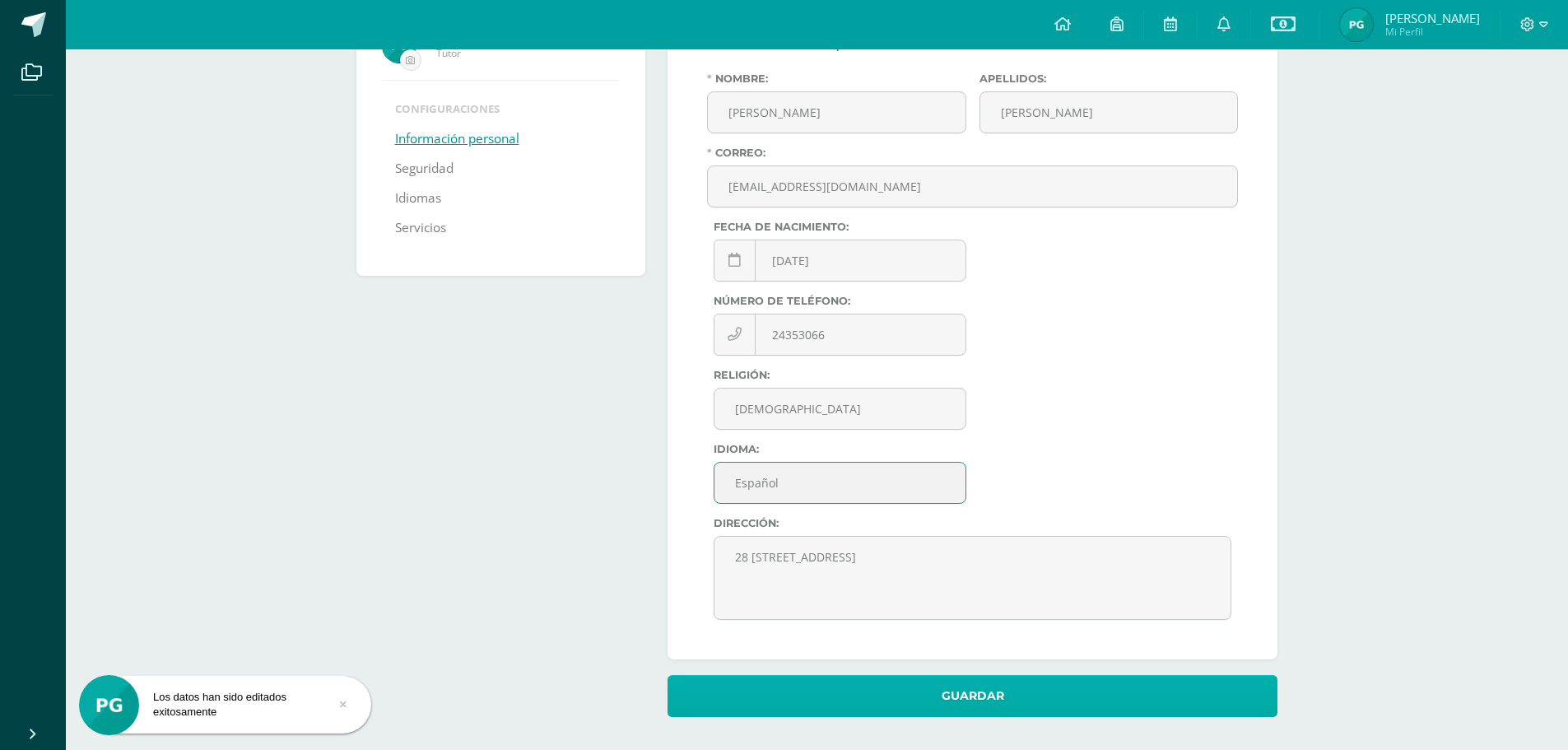
type input "Español"
click at [970, 691] on button "Guardar" at bounding box center [972, 696] width 610 height 42
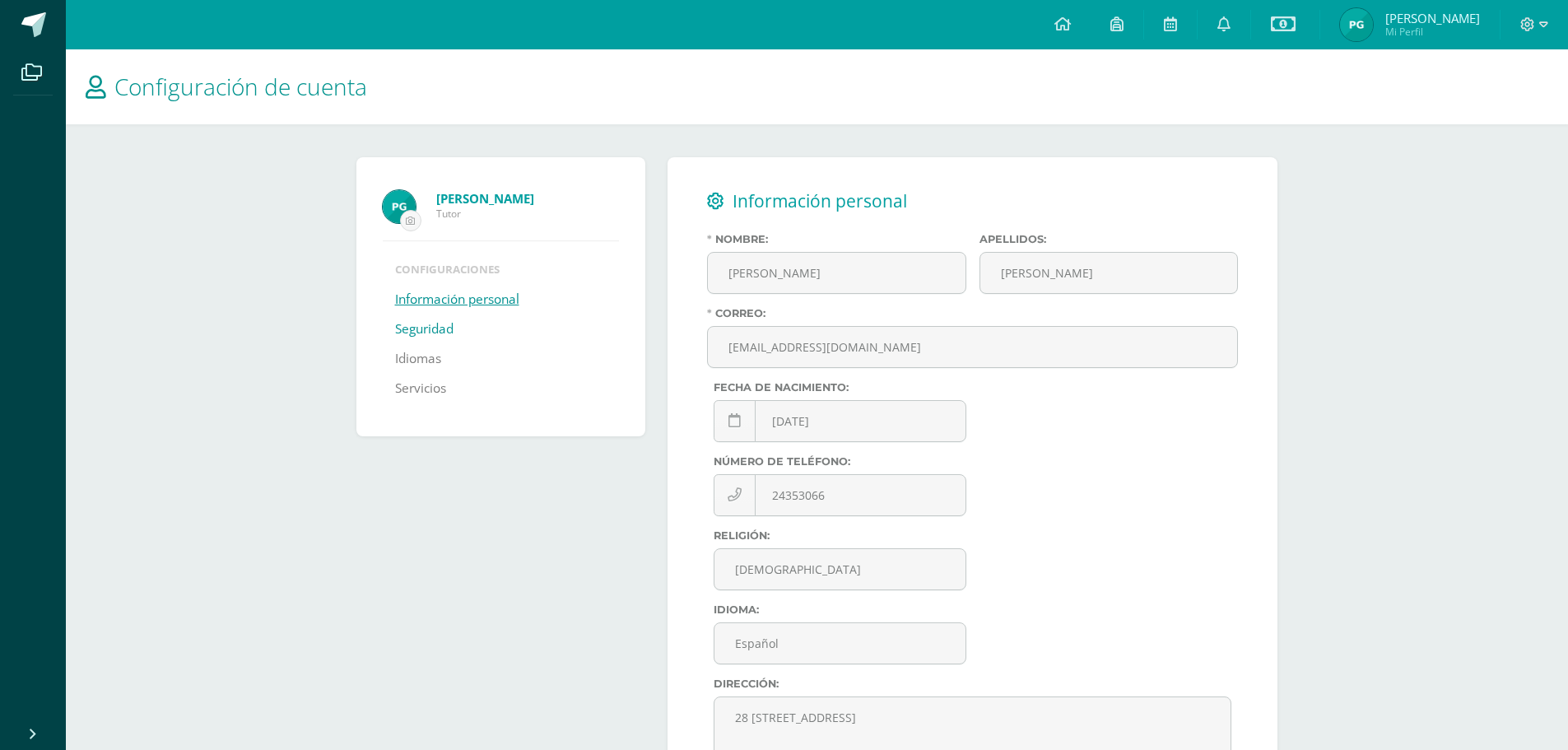
click at [440, 333] on link "Seguridad" at bounding box center [424, 329] width 58 height 30
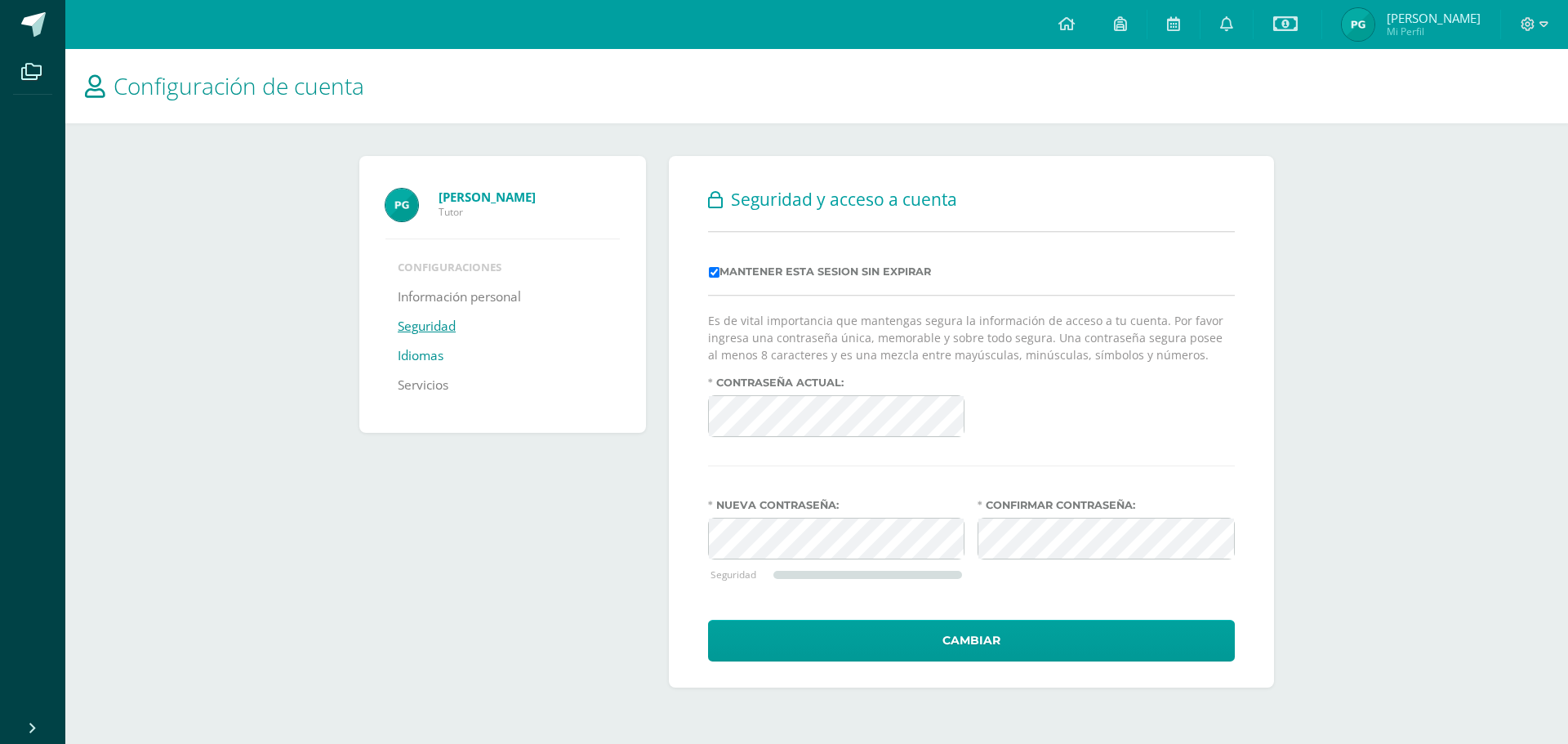
click at [434, 363] on link "Idiomas" at bounding box center [420, 356] width 46 height 30
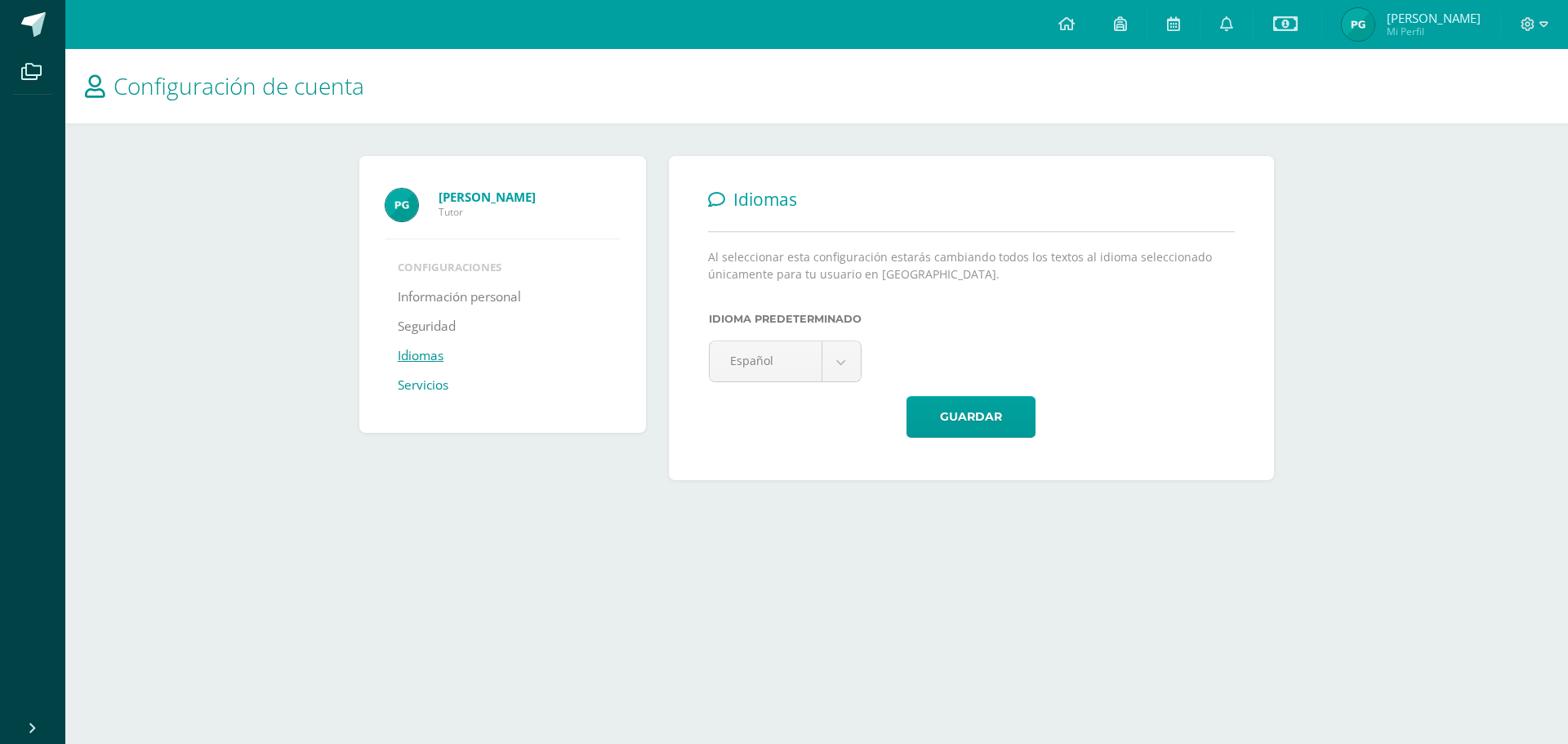
click at [433, 381] on link "Servicios" at bounding box center [422, 385] width 51 height 30
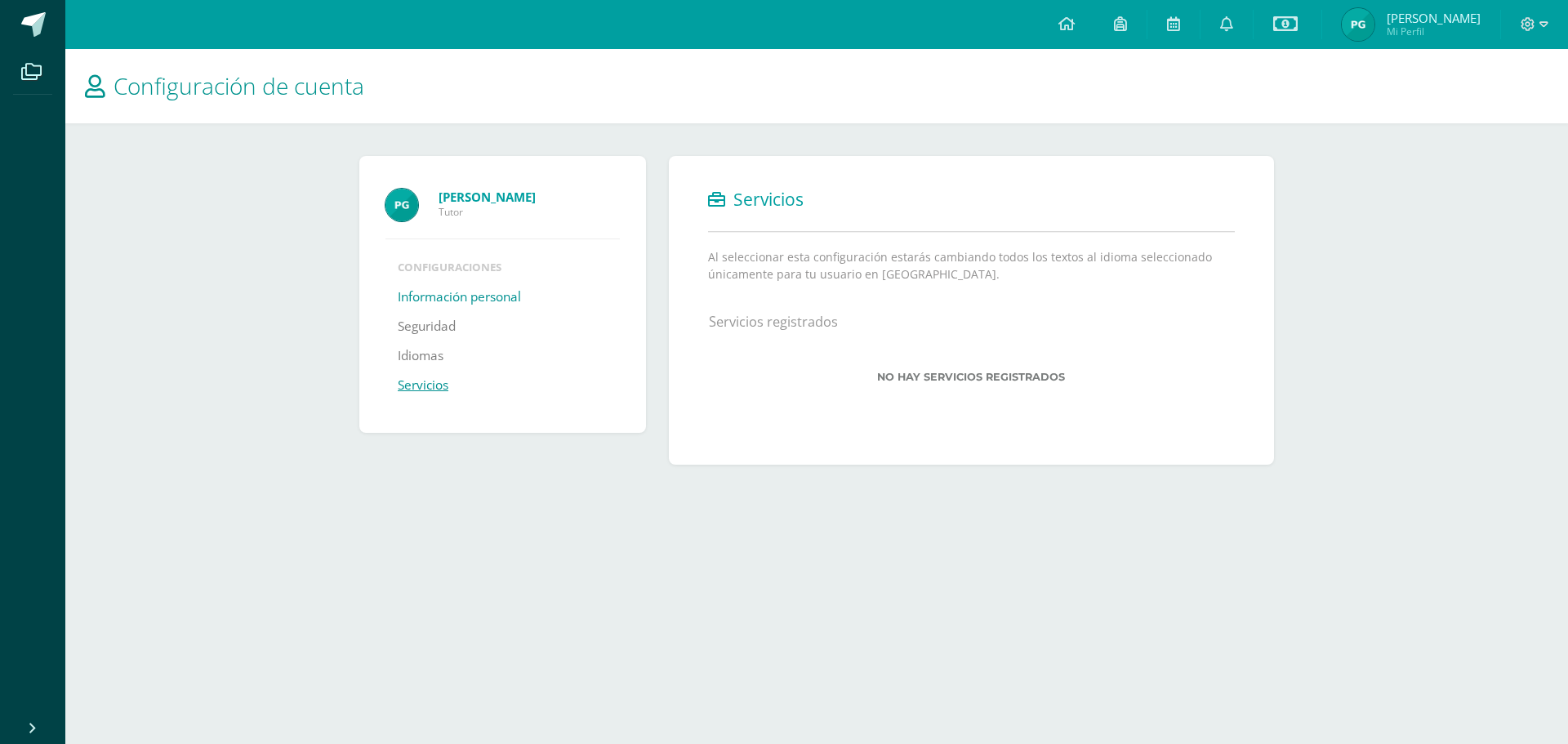
click at [436, 295] on link "Información personal" at bounding box center [459, 297] width 123 height 30
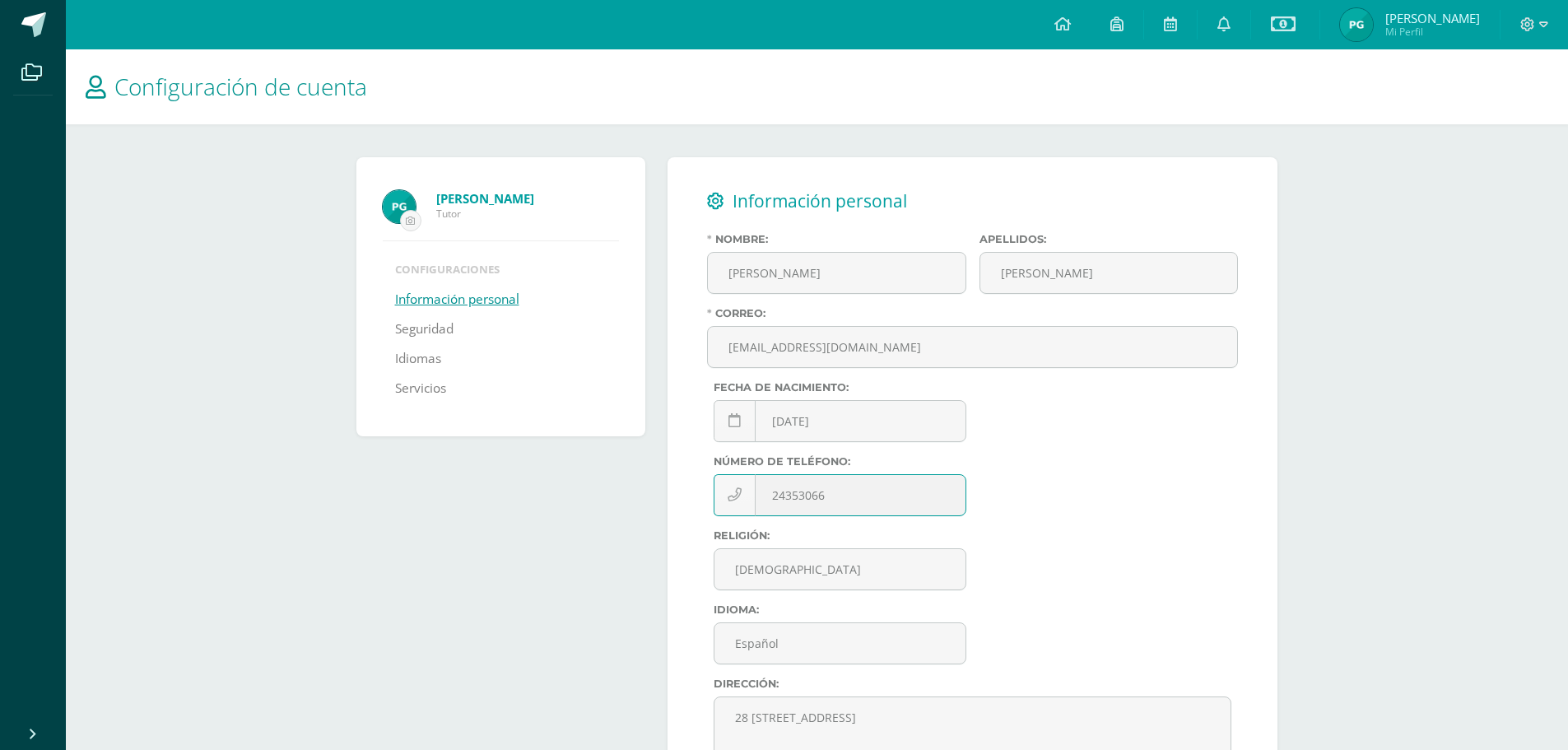
drag, startPoint x: 895, startPoint y: 498, endPoint x: 635, endPoint y: 480, distance: 260.6
click at [635, 480] on div "[PERSON_NAME] Tutor Configuraciones Información personal Seguridad Idiomas Serv…" at bounding box center [817, 517] width 935 height 721
click at [595, 257] on div "Pablo Rodolfo García Villatoro Tutor Configuraciones Información personal Segur…" at bounding box center [817, 517] width 935 height 721
type input "[PERSON_NAME]"
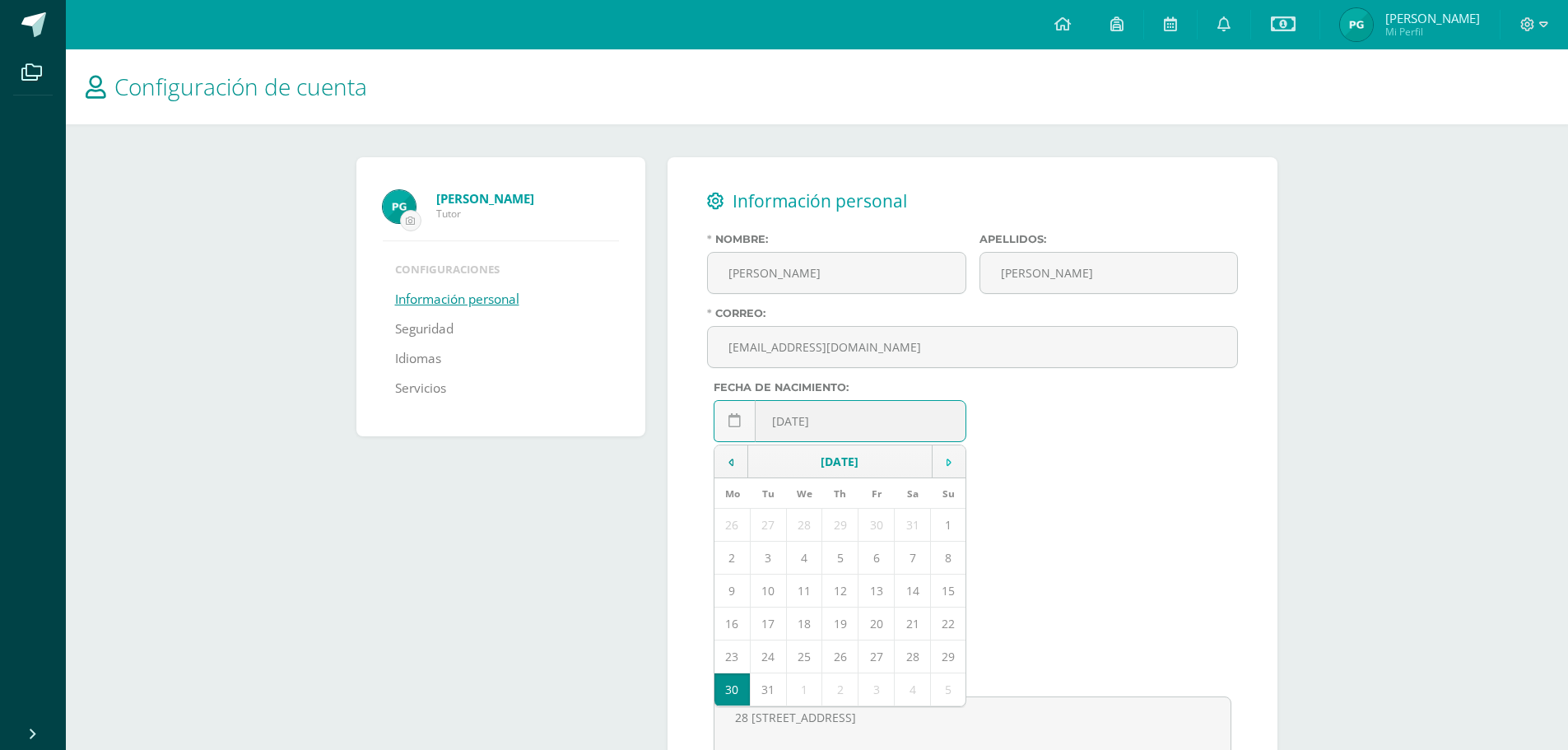
click at [939, 463] on td at bounding box center [948, 462] width 34 height 33
click at [950, 462] on icon at bounding box center [948, 463] width 5 height 12
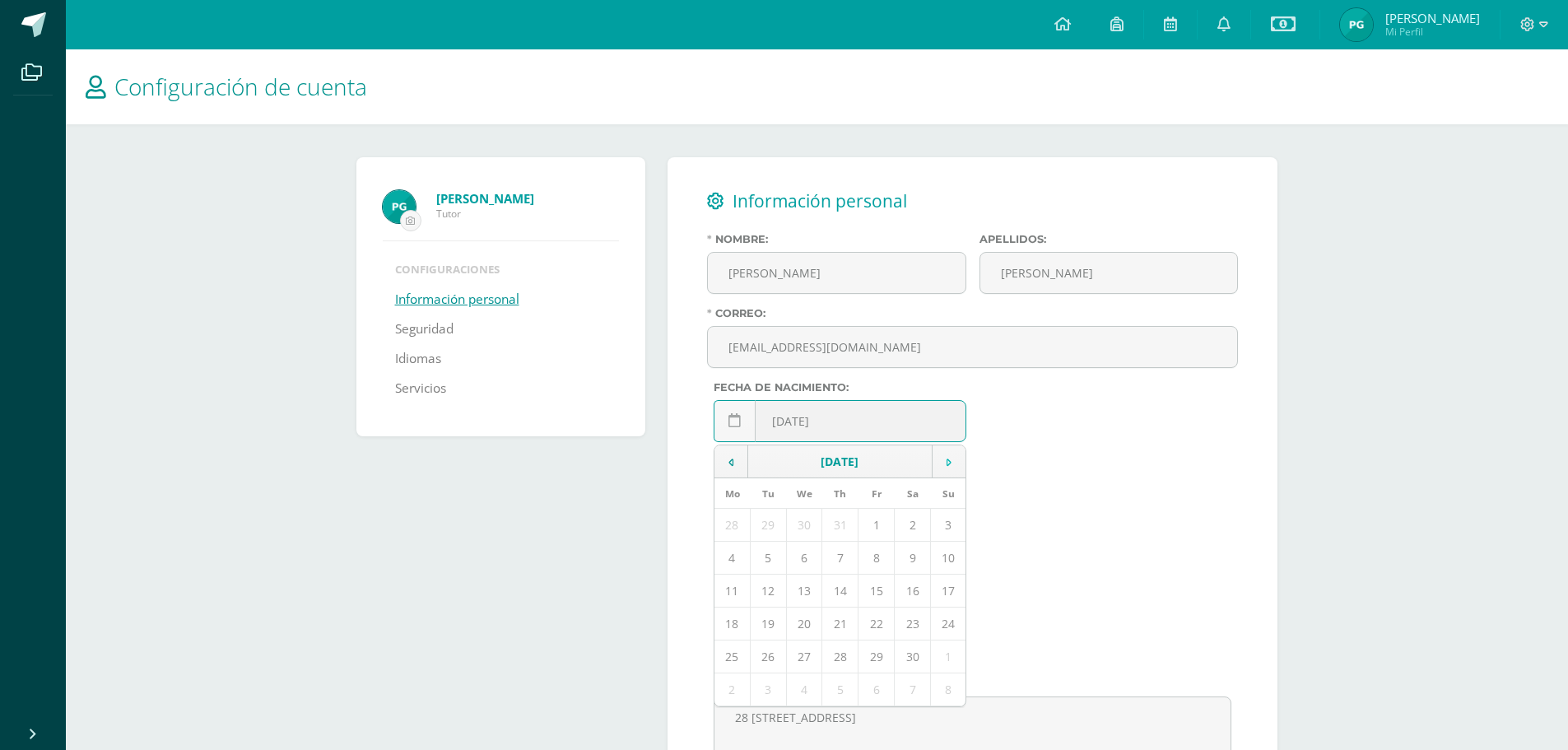
click at [950, 462] on icon at bounding box center [948, 463] width 5 height 12
click at [915, 662] on td "28" at bounding box center [912, 656] width 36 height 33
type input "1984-07-28"
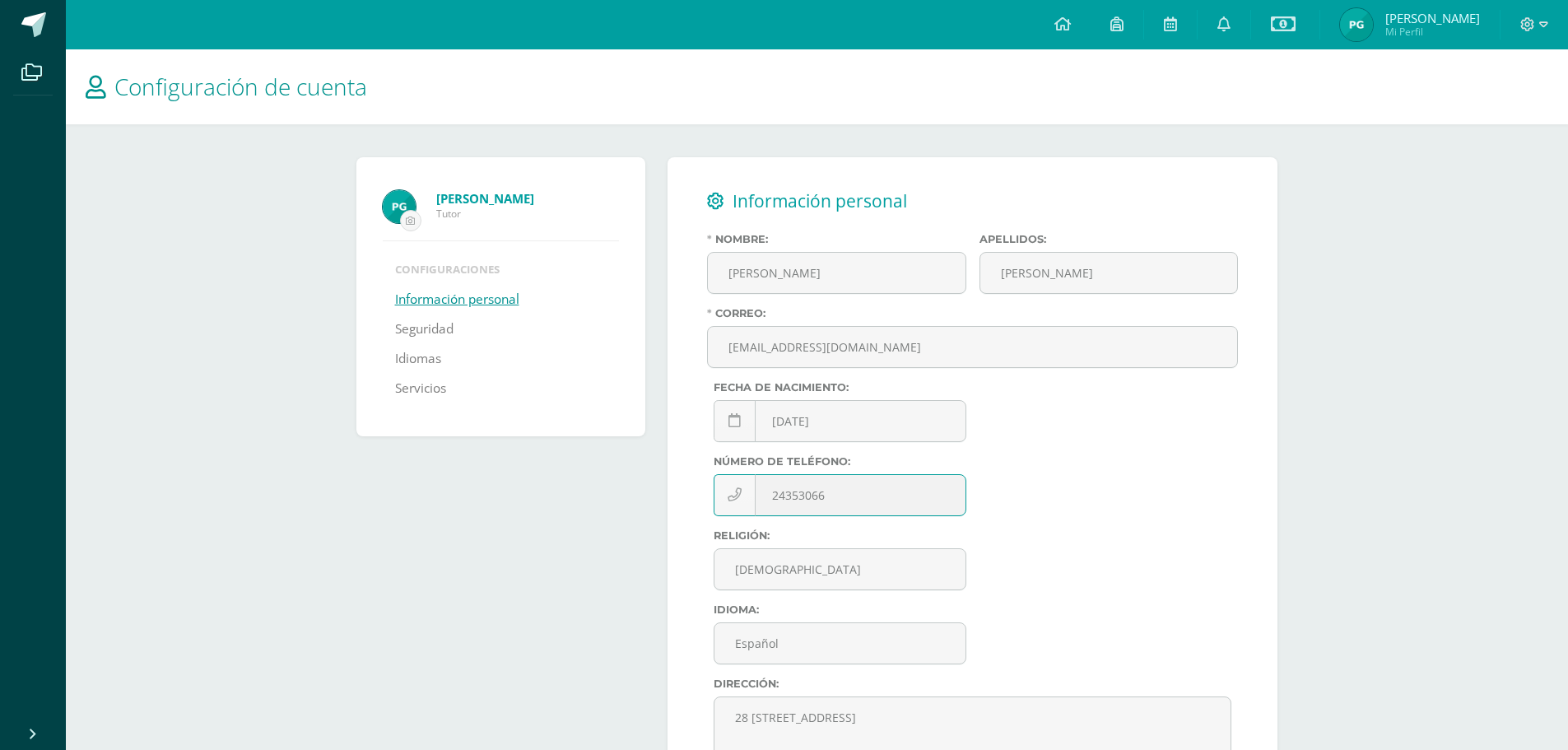
drag, startPoint x: 852, startPoint y: 501, endPoint x: 626, endPoint y: 501, distance: 226.0
click at [626, 501] on div "Pablo Rodolfo García Villatoro Tutor Configuraciones Información personal Segur…" at bounding box center [817, 517] width 935 height 721
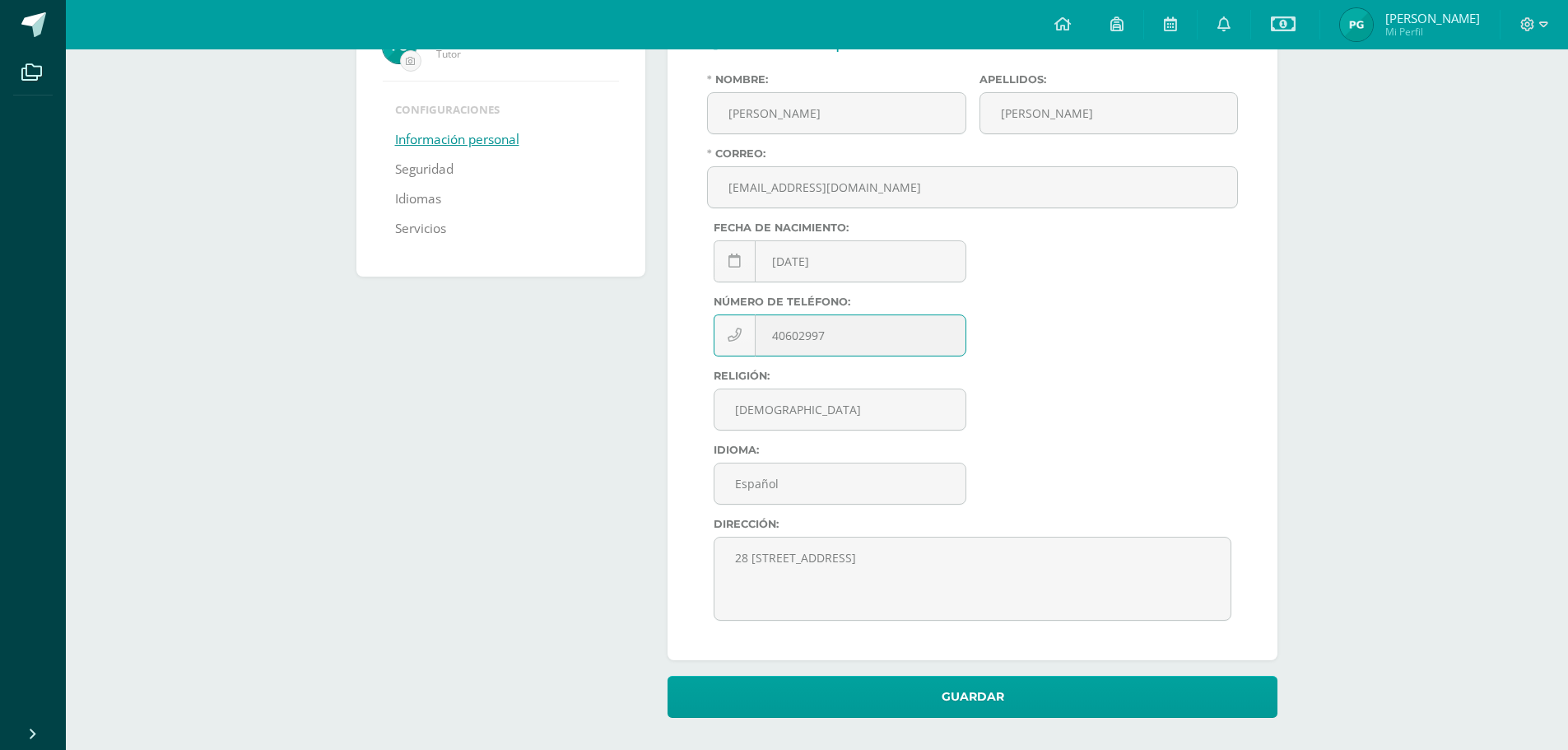
scroll to position [160, 0]
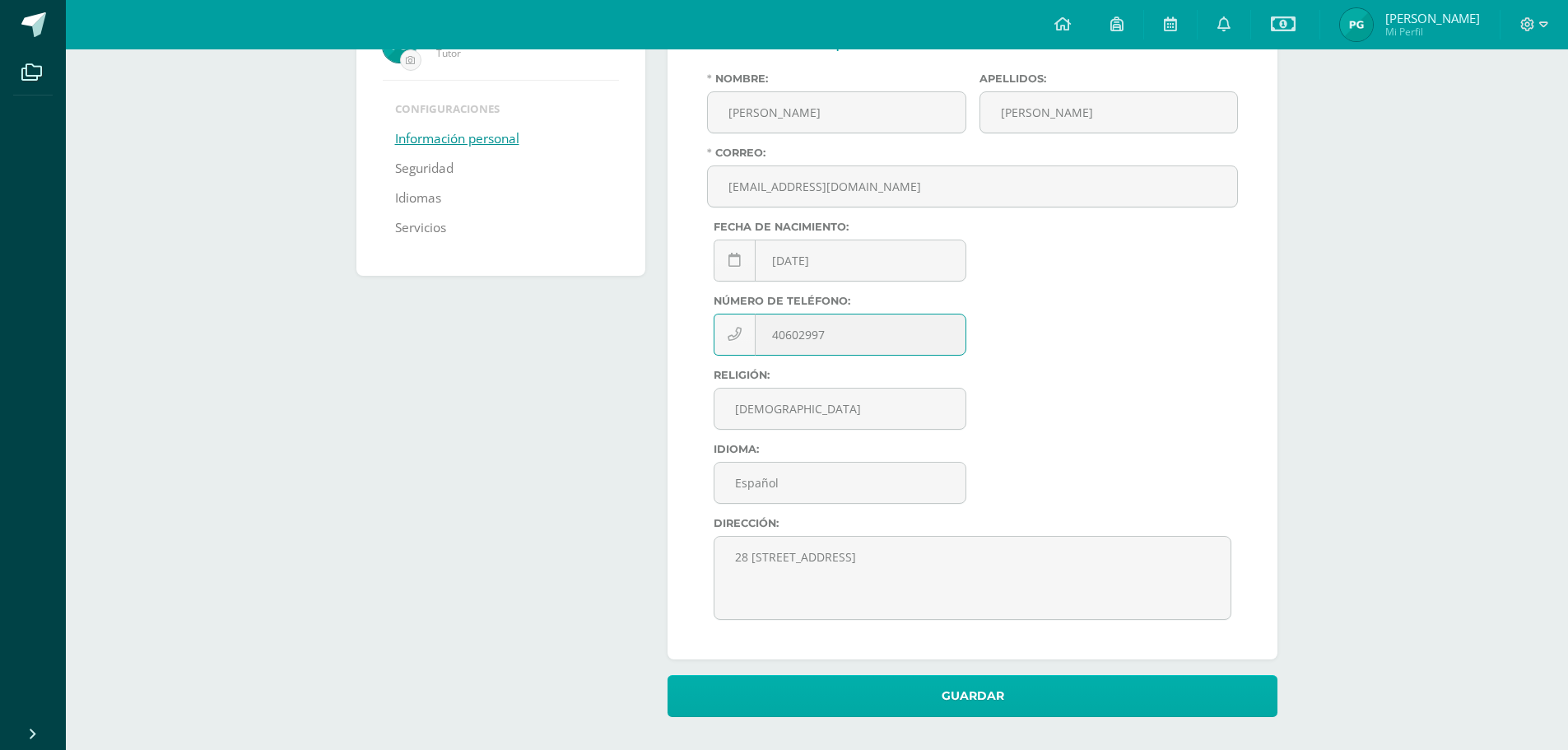
type input "40602997"
click at [994, 688] on button "Guardar" at bounding box center [972, 696] width 610 height 42
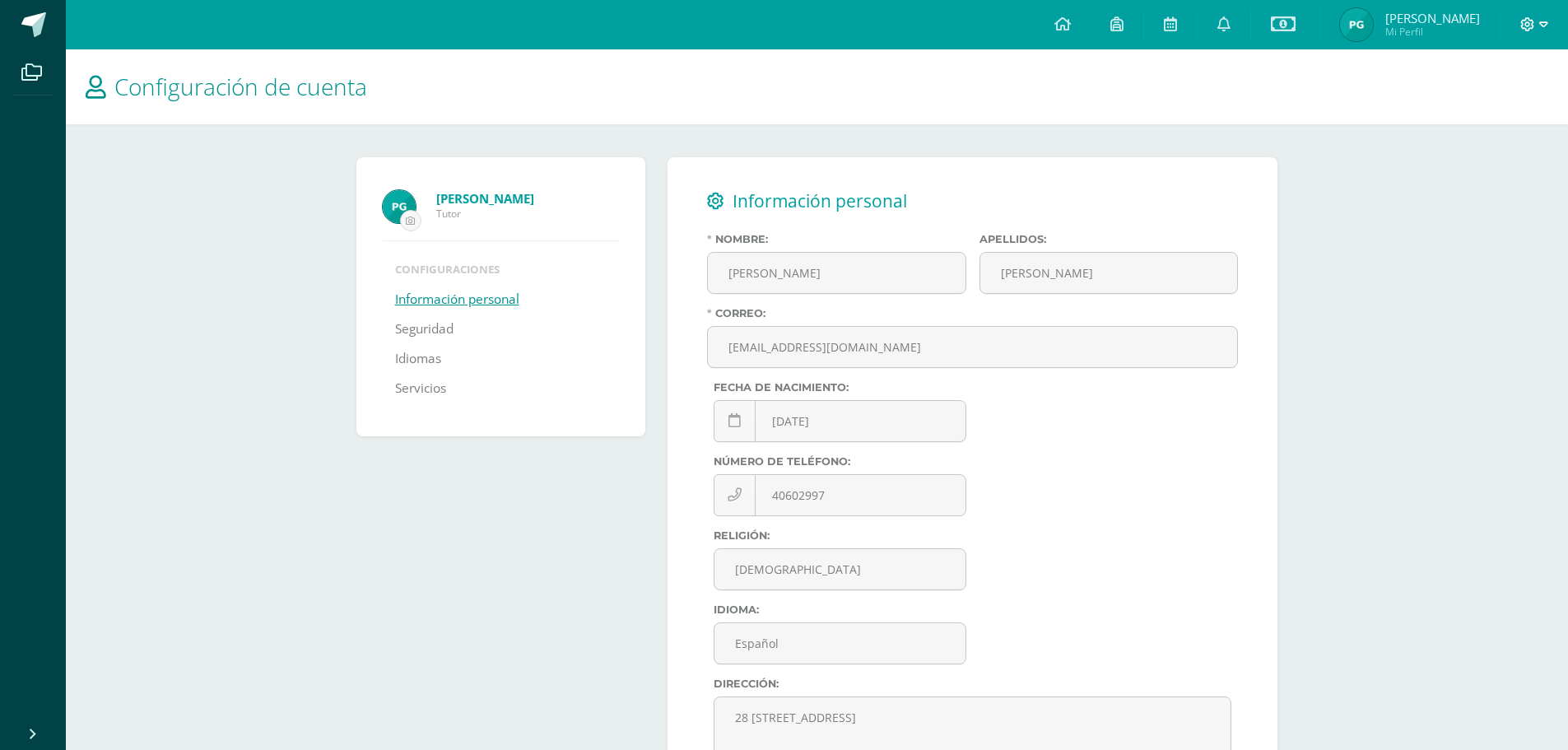
click at [1534, 24] on icon at bounding box center [1527, 24] width 15 height 15
click at [1415, 209] on div "Configuración de cuenta [PERSON_NAME] Tutor Configuraciones Información persona…" at bounding box center [816, 480] width 1502 height 862
click at [1553, 16] on div at bounding box center [1534, 24] width 68 height 49
click at [1546, 22] on icon at bounding box center [1543, 24] width 9 height 6
click at [1489, 111] on span "Cerrar sesión" at bounding box center [1491, 113] width 74 height 16
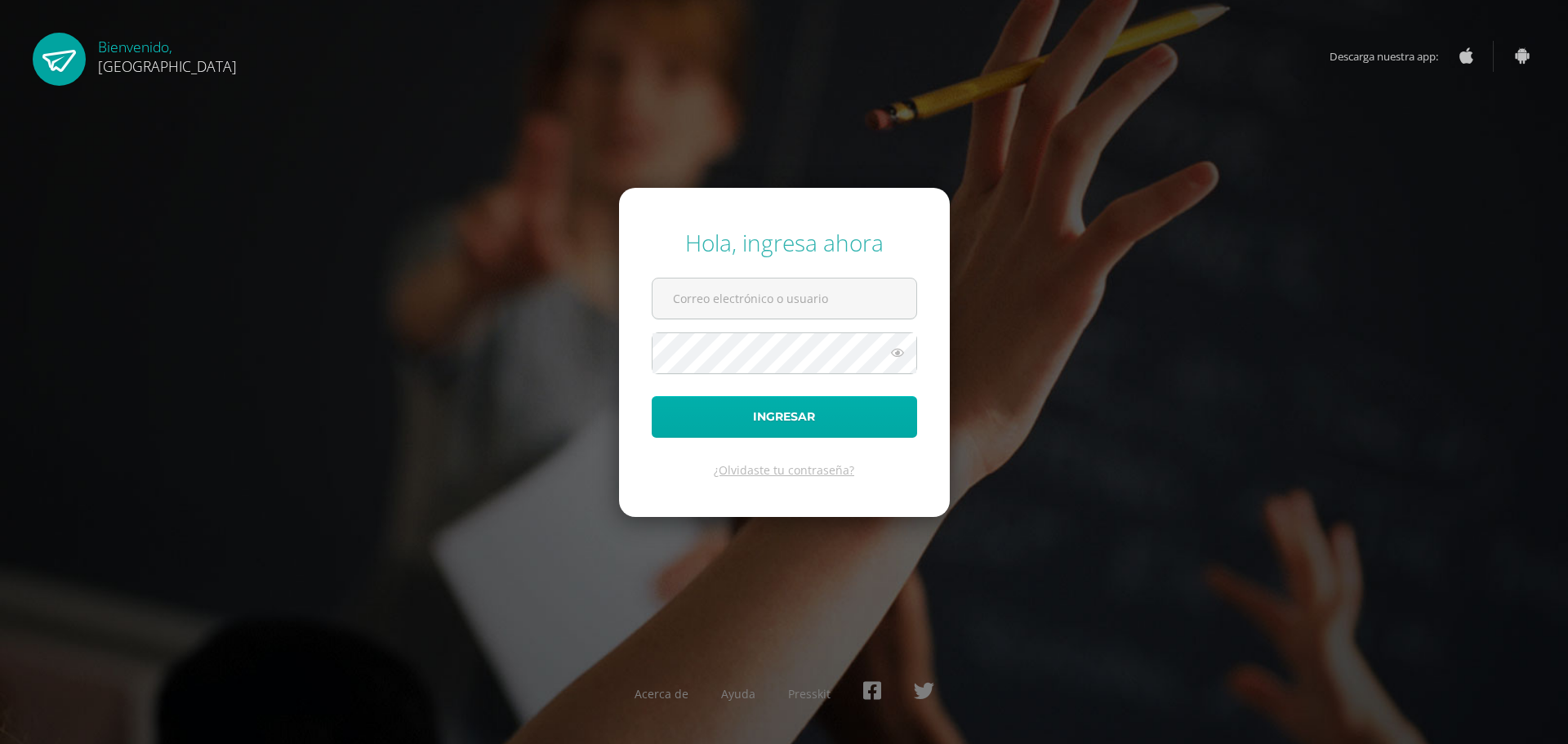
type input "[EMAIL_ADDRESS][DOMAIN_NAME]"
click at [785, 424] on button "Ingresar" at bounding box center [784, 417] width 266 height 41
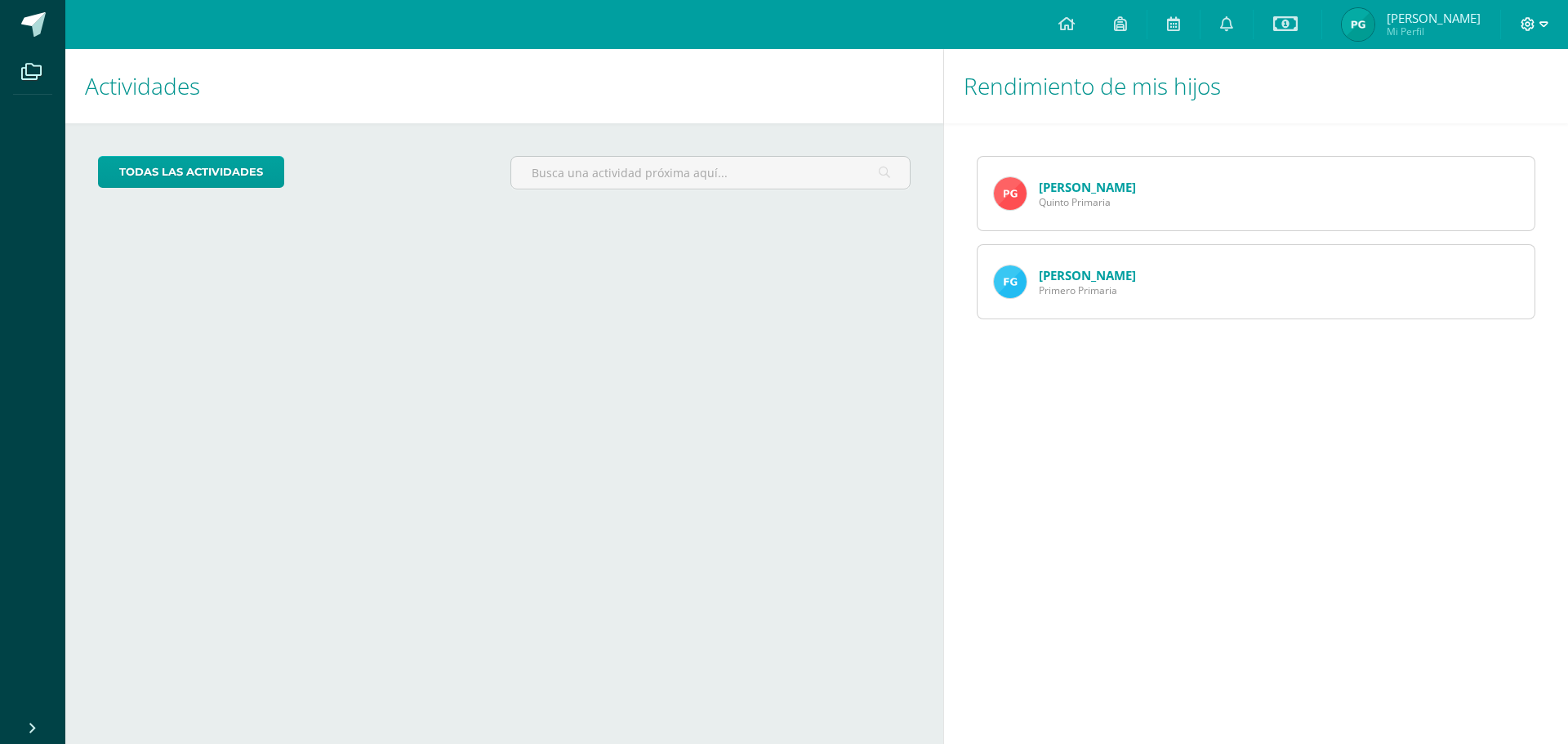
click at [1540, 25] on icon at bounding box center [1543, 24] width 9 height 14
click at [1471, 118] on span "Cerrar sesión" at bounding box center [1492, 112] width 73 height 15
